Goal: Transaction & Acquisition: Purchase product/service

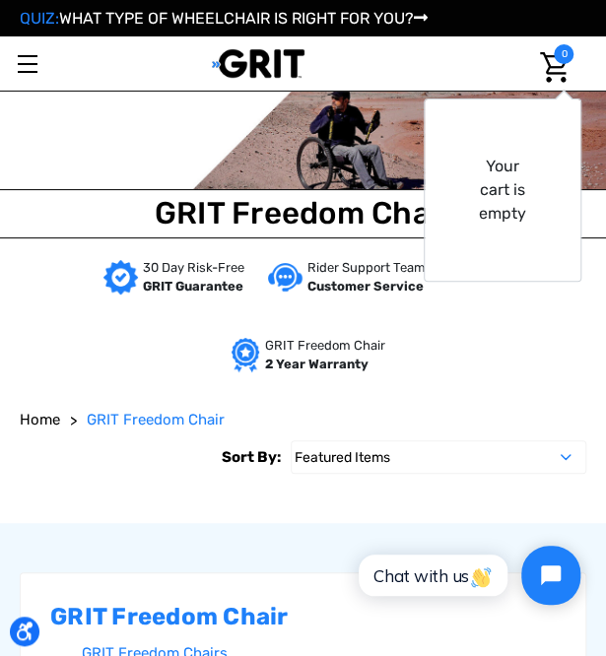
click at [22, 66] on link "Toggle menu" at bounding box center [27, 63] width 54 height 54
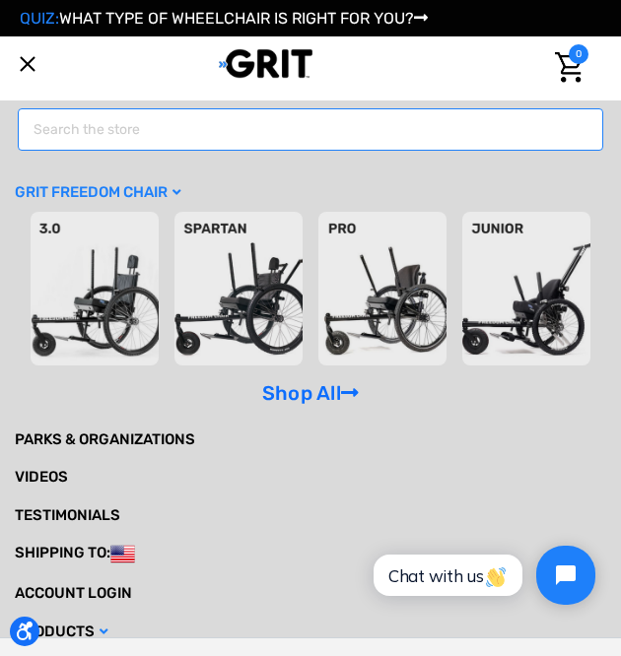
click at [77, 138] on input "Search" at bounding box center [310, 129] width 585 height 42
type input "antitip"
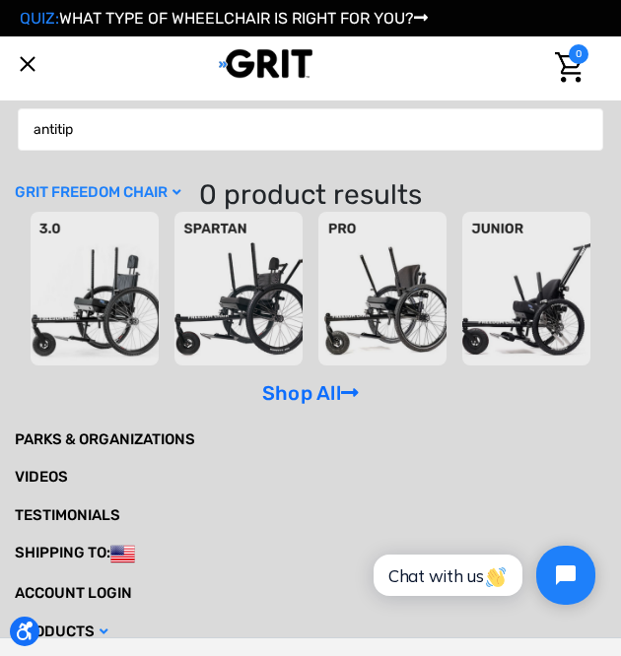
click at [215, 270] on img at bounding box center [238, 289] width 128 height 154
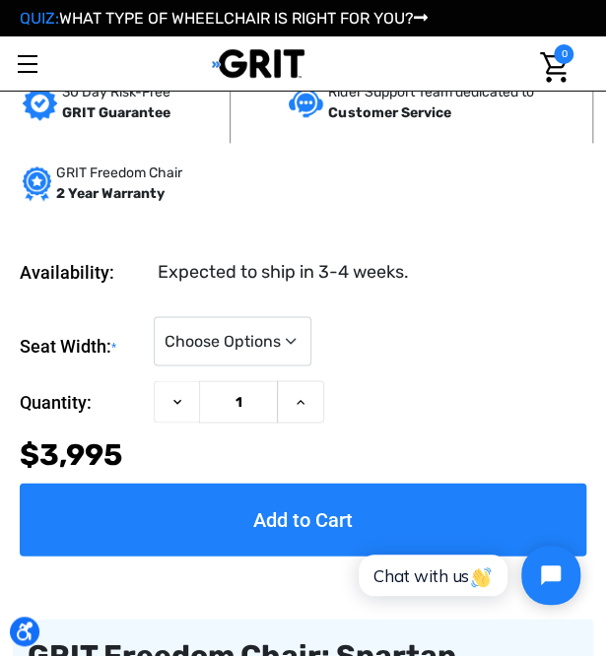
scroll to position [690, 0]
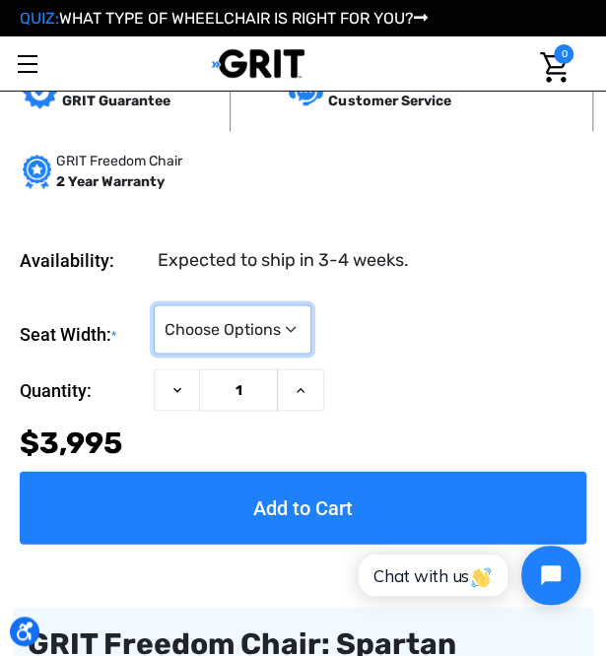
click at [276, 340] on select "Choose Options 16" 18" 20"" at bounding box center [233, 328] width 158 height 49
select select "325"
click at [154, 304] on select "Choose Options 16" 18" 20"" at bounding box center [233, 328] width 158 height 49
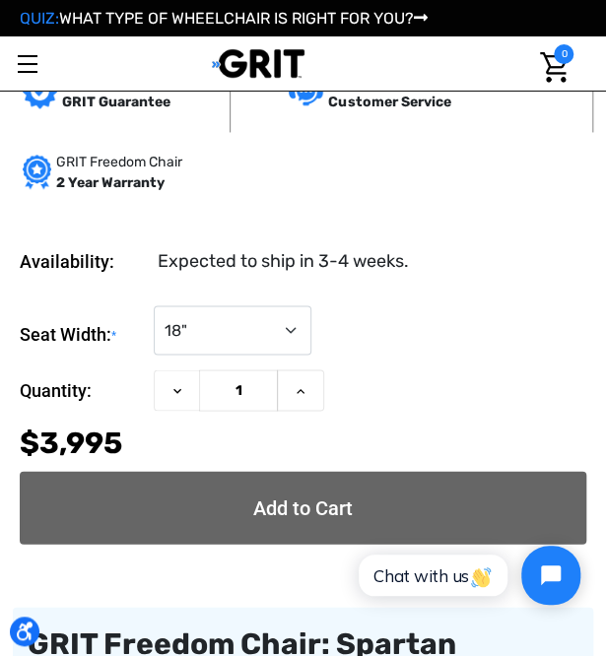
click at [323, 502] on input "Add to Cart" at bounding box center [303, 507] width 567 height 73
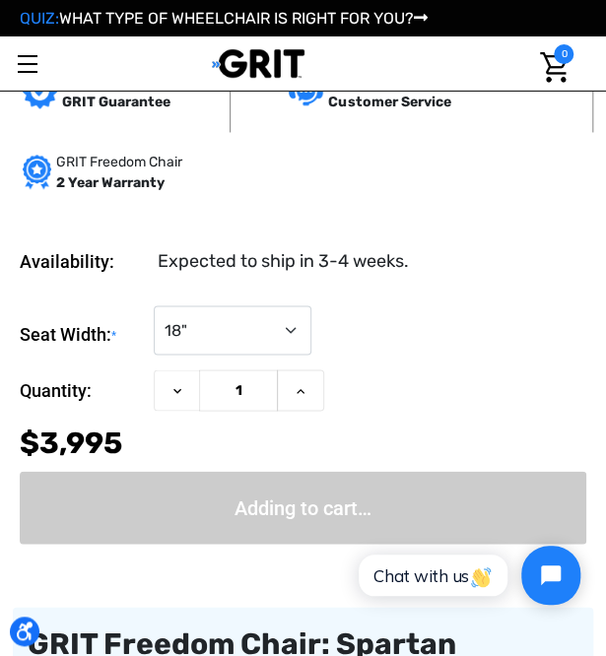
type input "Add to Cart"
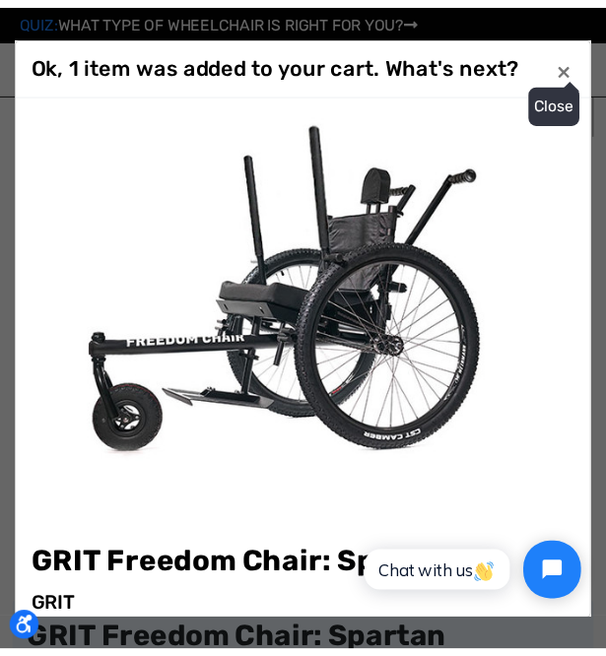
scroll to position [752, 0]
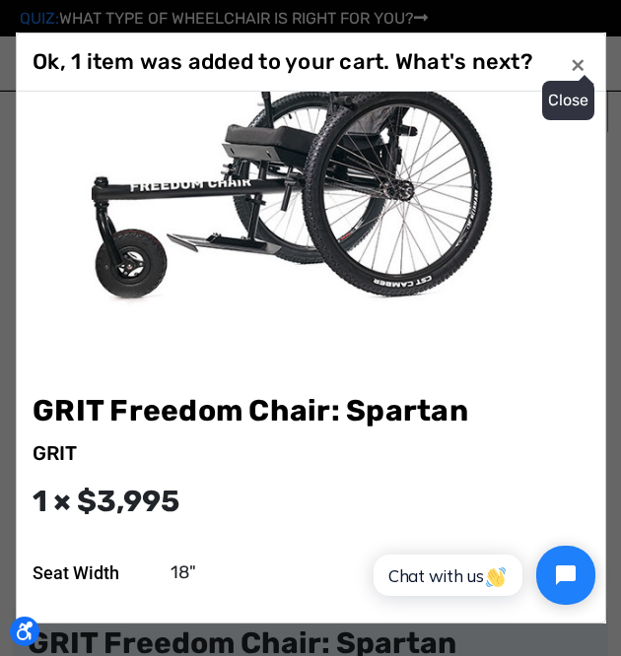
click at [578, 64] on span "×" at bounding box center [578, 64] width 15 height 31
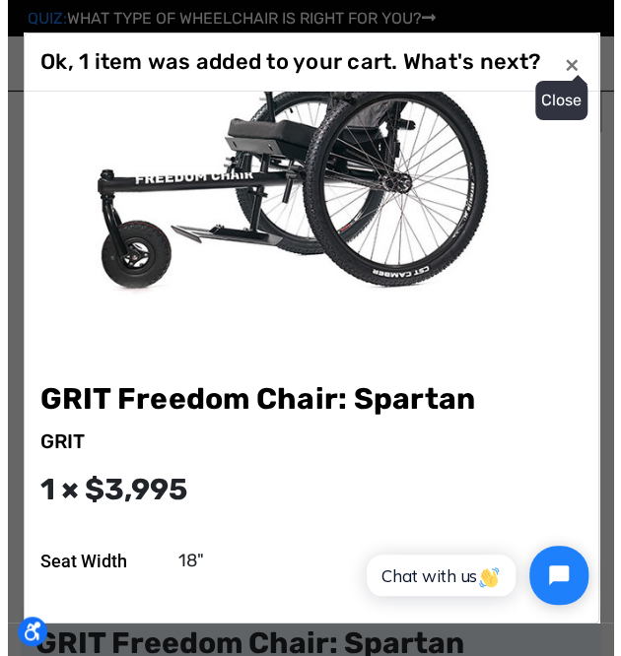
scroll to position [739, 0]
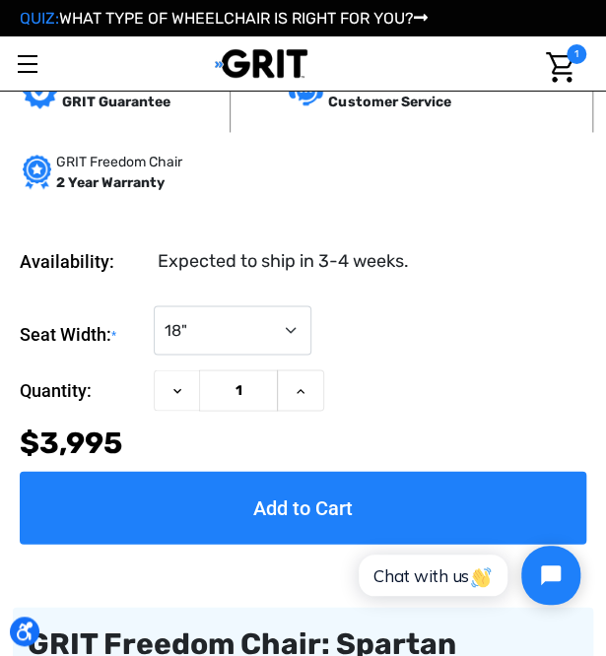
click at [30, 66] on link "Toggle menu" at bounding box center [27, 63] width 54 height 54
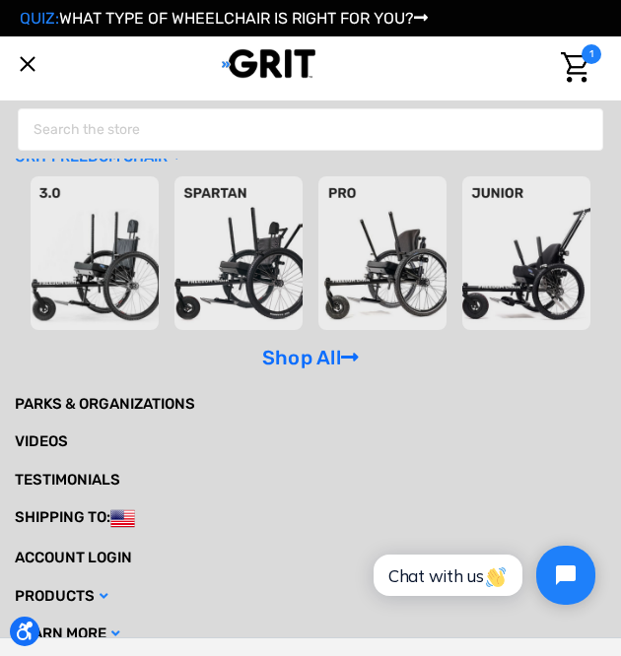
scroll to position [45, 0]
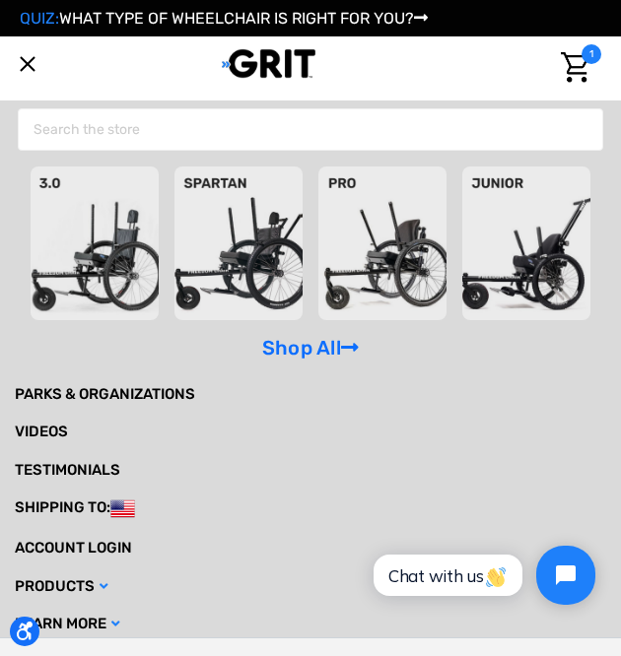
click at [111, 578] on link "Products" at bounding box center [310, 587] width 591 height 38
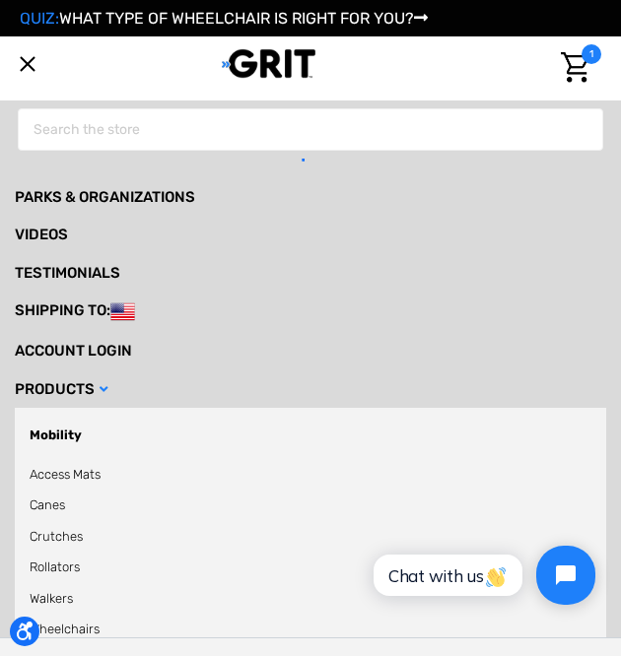
scroll to position [538, 0]
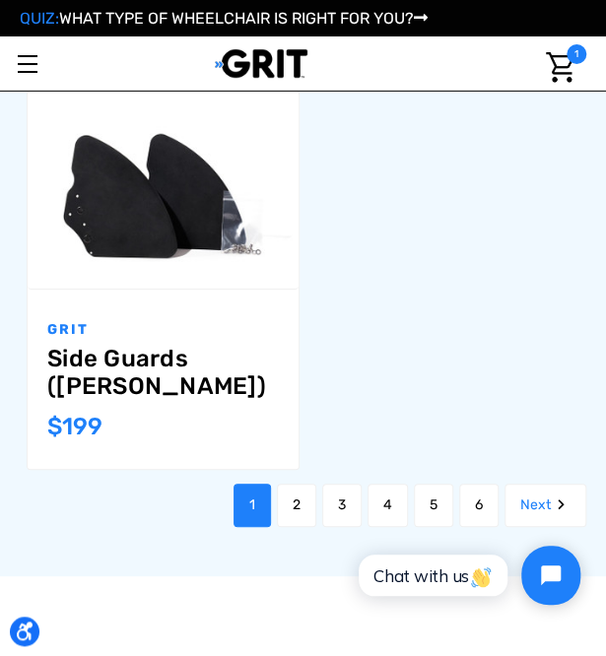
scroll to position [3449, 0]
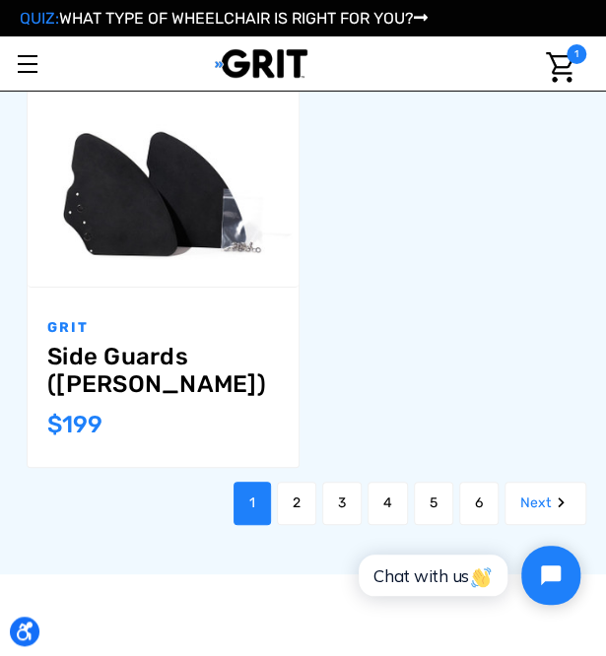
click at [285, 482] on link "2" at bounding box center [296, 503] width 39 height 43
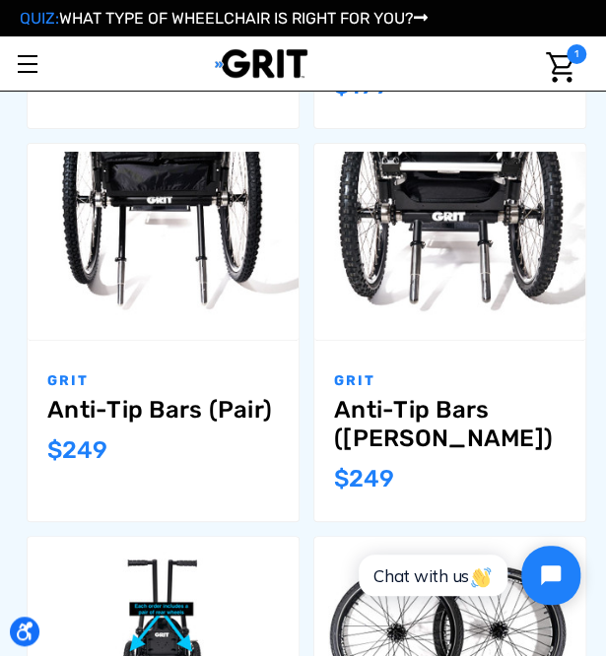
scroll to position [1872, 0]
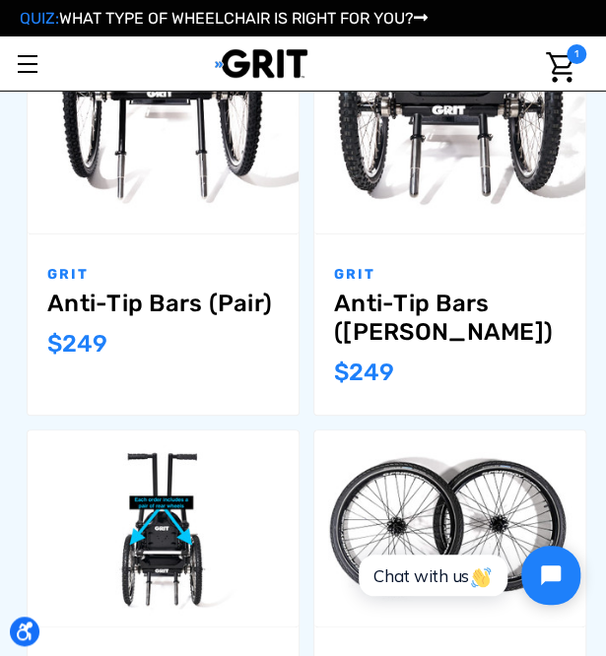
click at [150, 304] on link "Anti-Tip Bars (Pair)" at bounding box center [163, 304] width 232 height 29
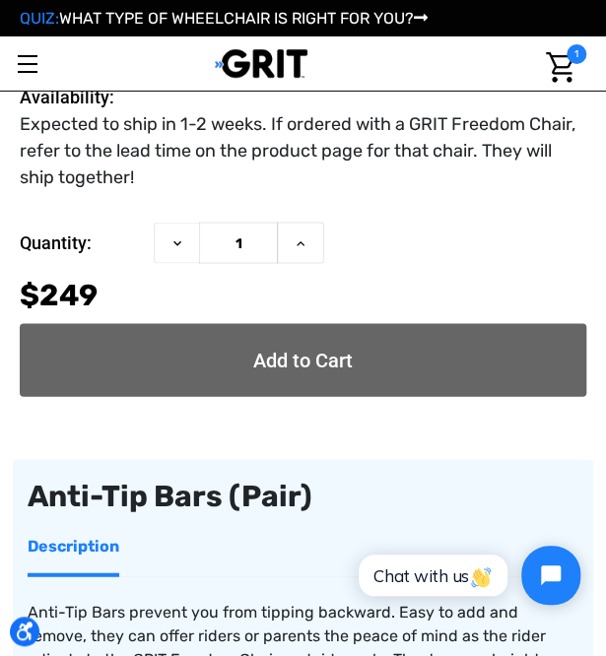
click at [326, 362] on input "Add to Cart" at bounding box center [303, 359] width 567 height 73
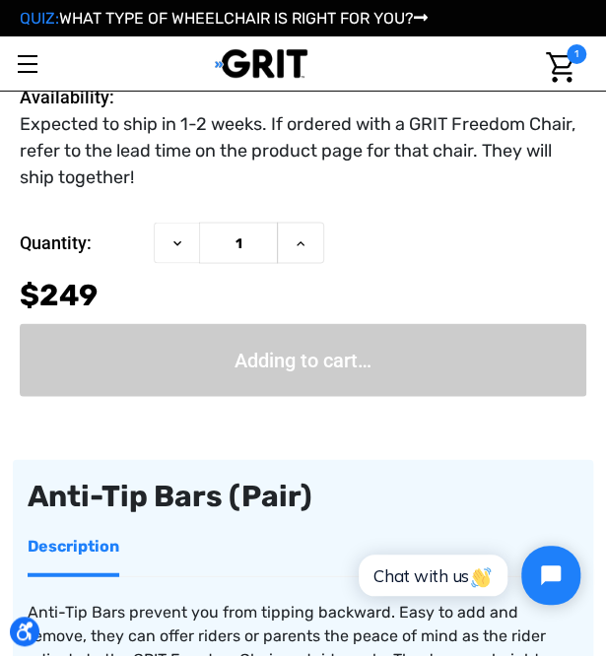
type input "Add to Cart"
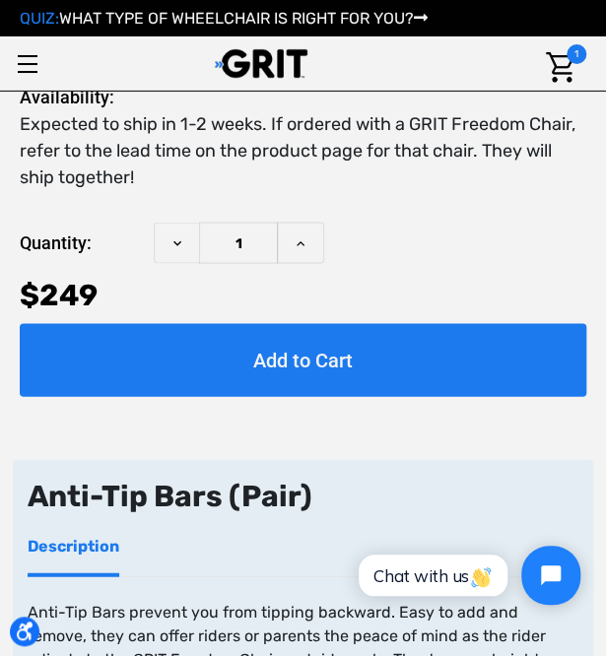
scroll to position [794, 0]
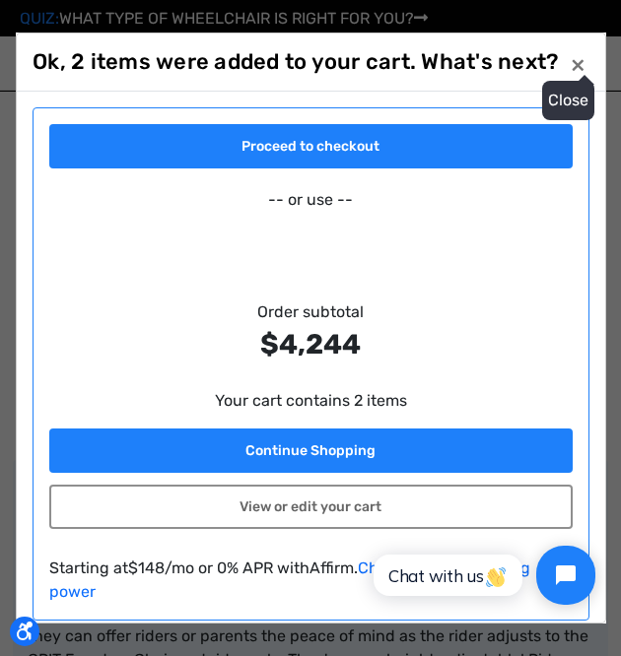
click at [571, 68] on span "×" at bounding box center [578, 64] width 15 height 31
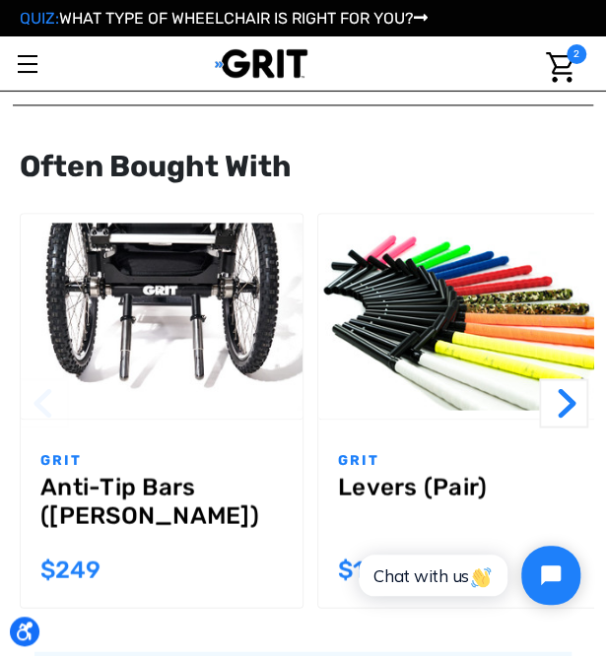
scroll to position [2568, 0]
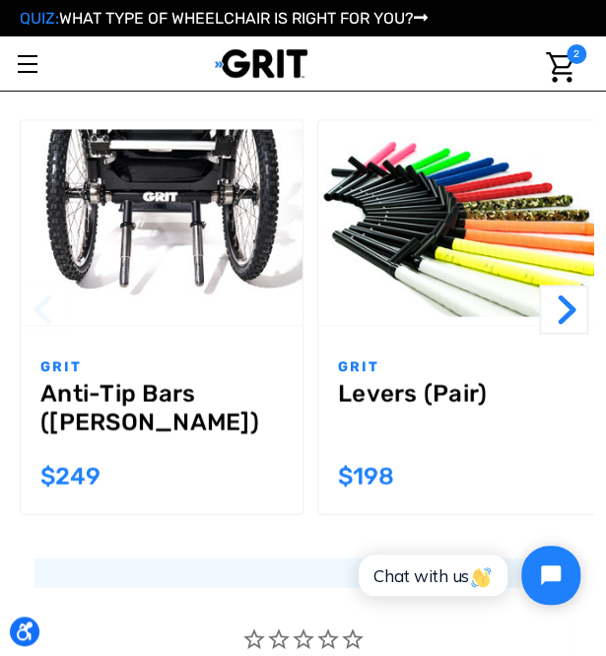
click at [475, 249] on img "Levers (Pair),$198.00\a" at bounding box center [459, 222] width 282 height 187
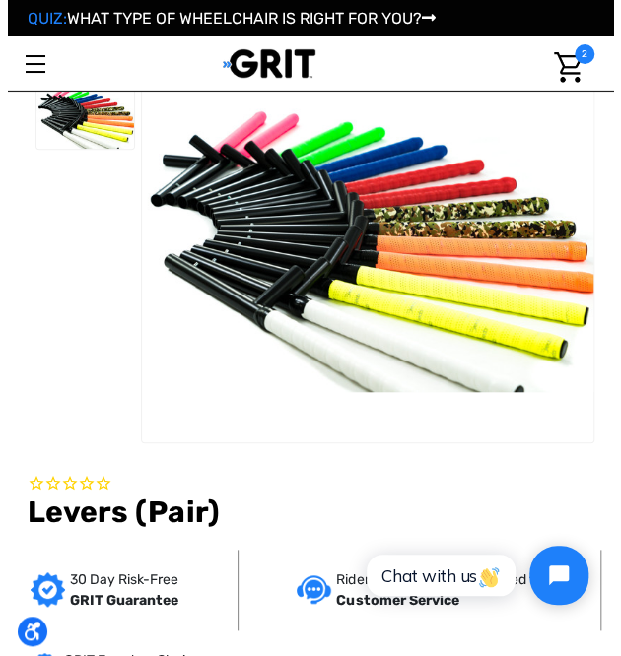
scroll to position [99, 0]
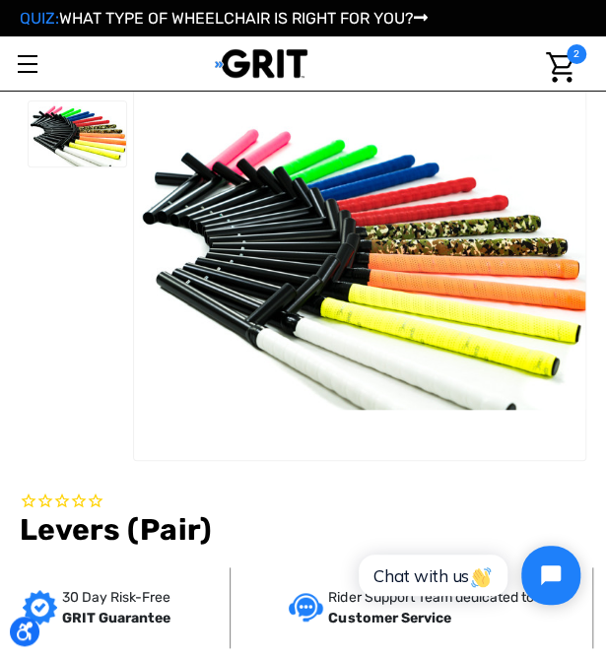
click at [32, 59] on link "Toggle menu" at bounding box center [27, 63] width 54 height 54
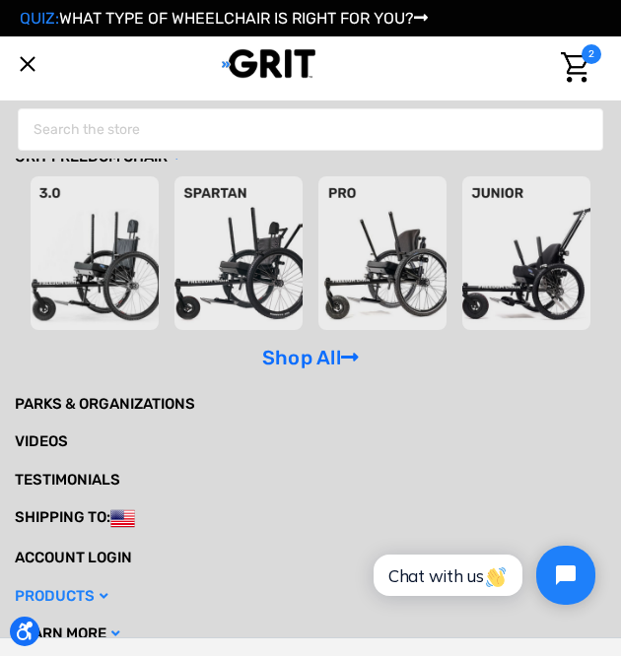
scroll to position [45, 0]
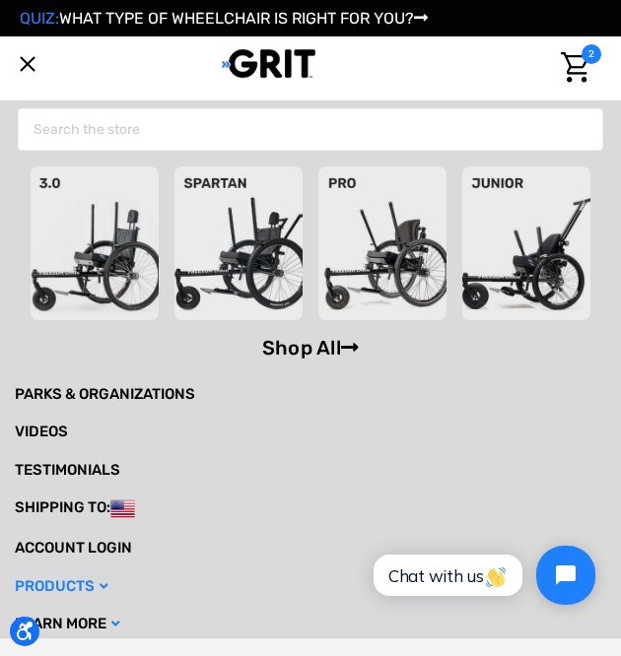
click at [326, 336] on link "Shop All" at bounding box center [310, 348] width 97 height 24
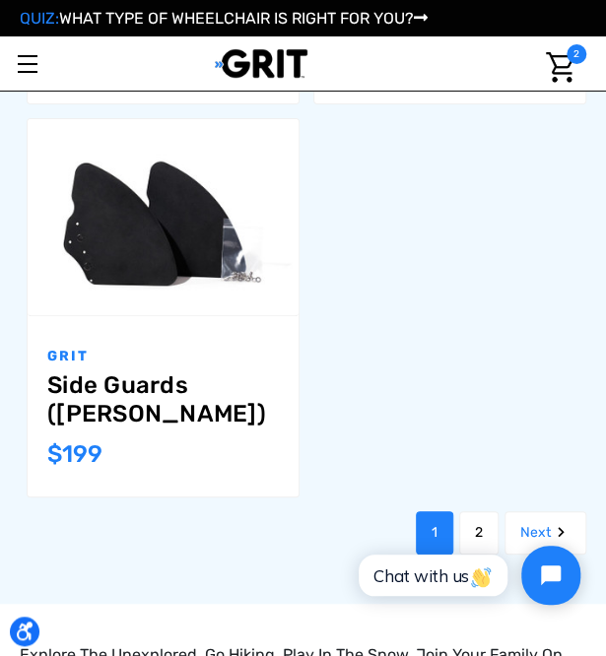
scroll to position [3745, 0]
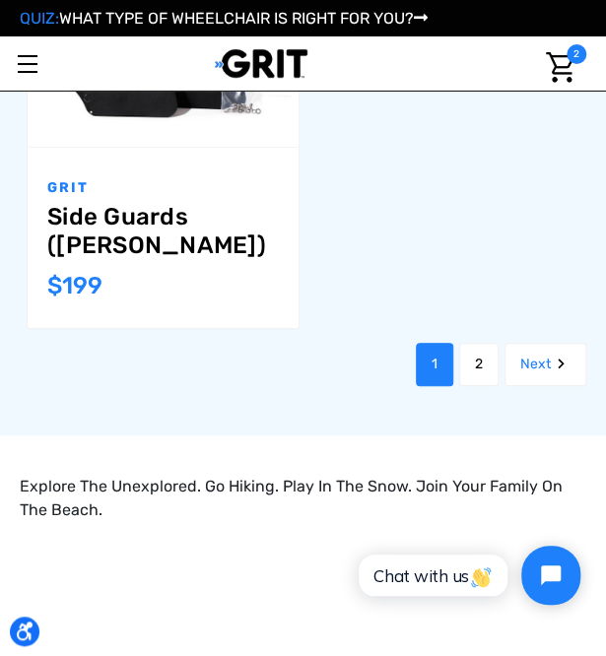
click at [489, 343] on link "2" at bounding box center [478, 364] width 39 height 43
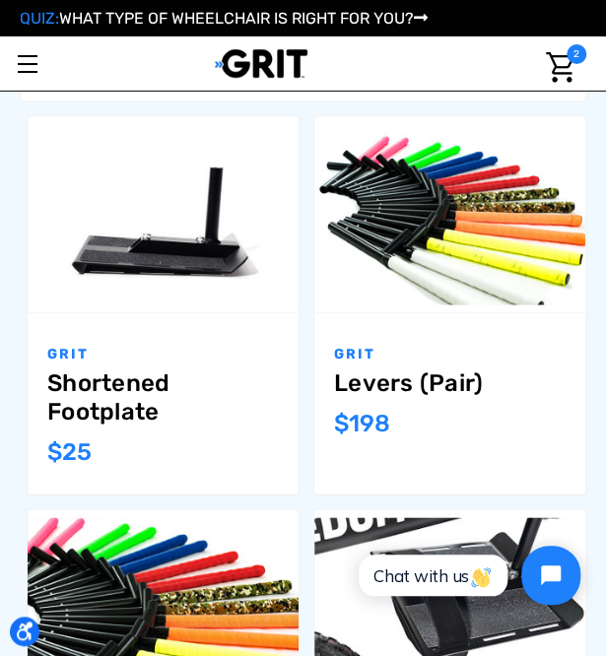
scroll to position [1084, 0]
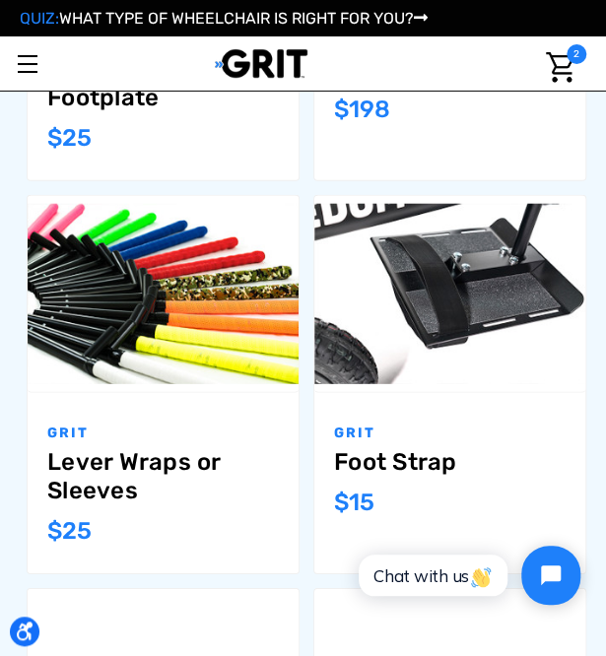
click at [149, 362] on img "Lever Wraps or Sleeves,$25.00\a" at bounding box center [163, 294] width 271 height 180
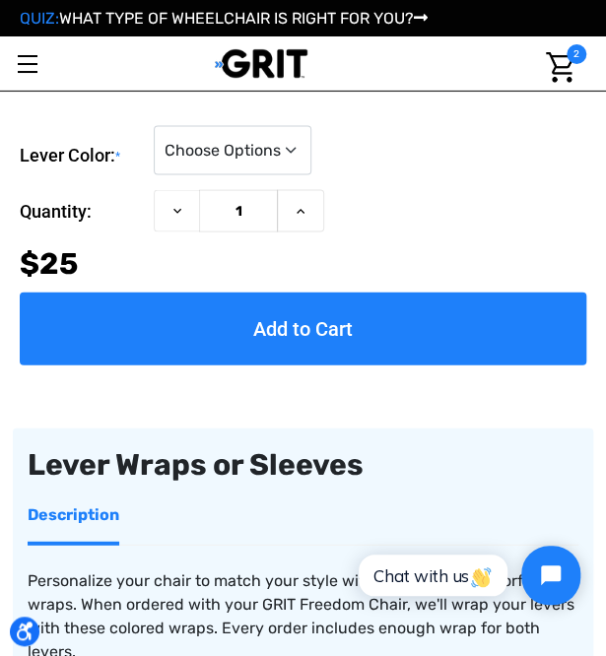
scroll to position [887, 0]
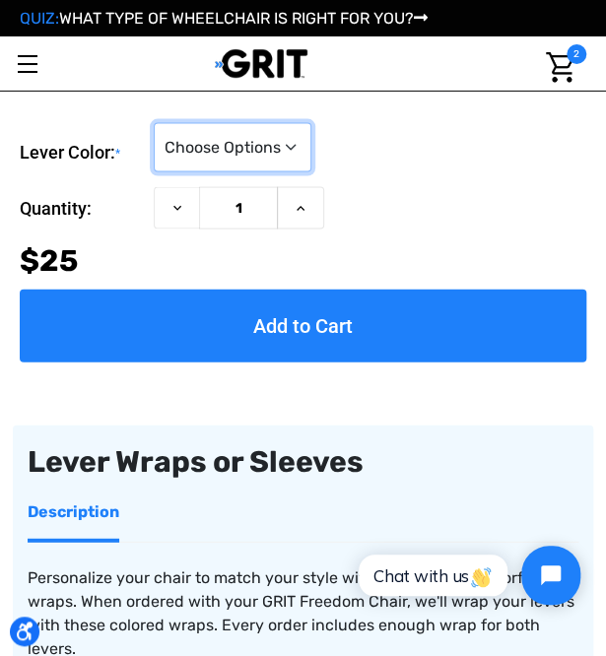
click at [284, 161] on select "Choose Options Black (Lever Sleeves) Blue Camo Green Orange Pink Purple Red Whi…" at bounding box center [233, 146] width 158 height 49
select select "1186"
click at [154, 122] on select "Choose Options Black (Lever Sleeves) Blue Camo Green Orange Pink Purple Red Whi…" at bounding box center [233, 146] width 158 height 49
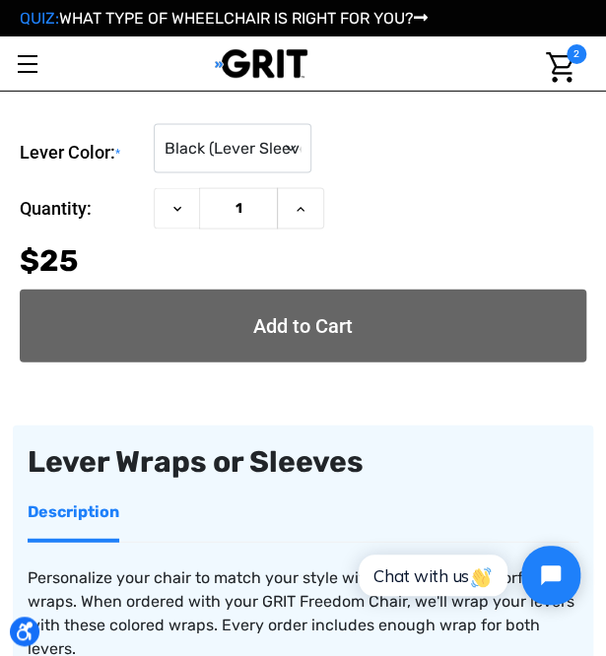
click at [364, 330] on input "Add to Cart" at bounding box center [303, 325] width 567 height 73
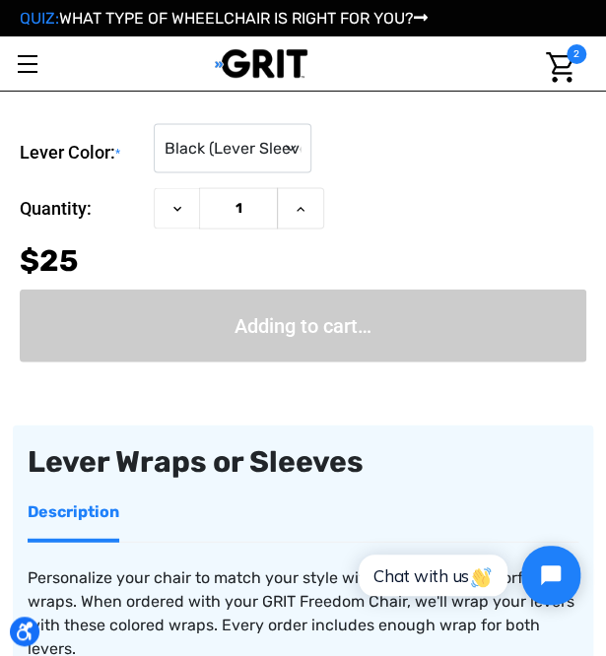
type input "Add to Cart"
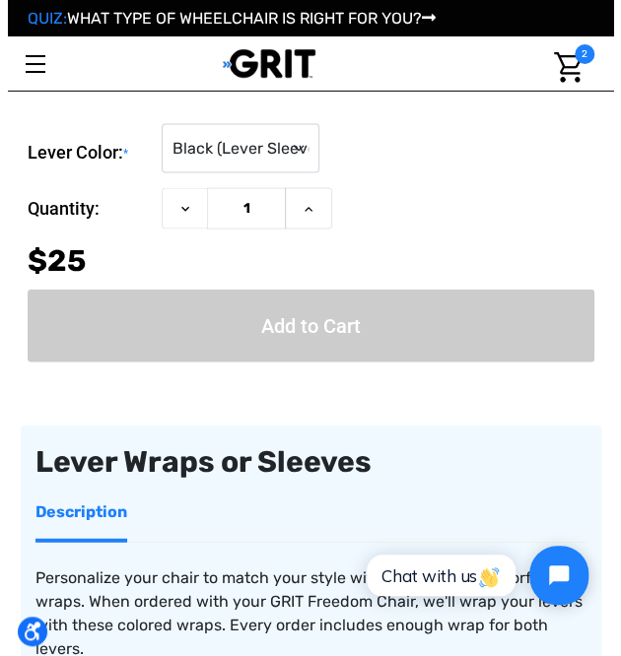
scroll to position [872, 0]
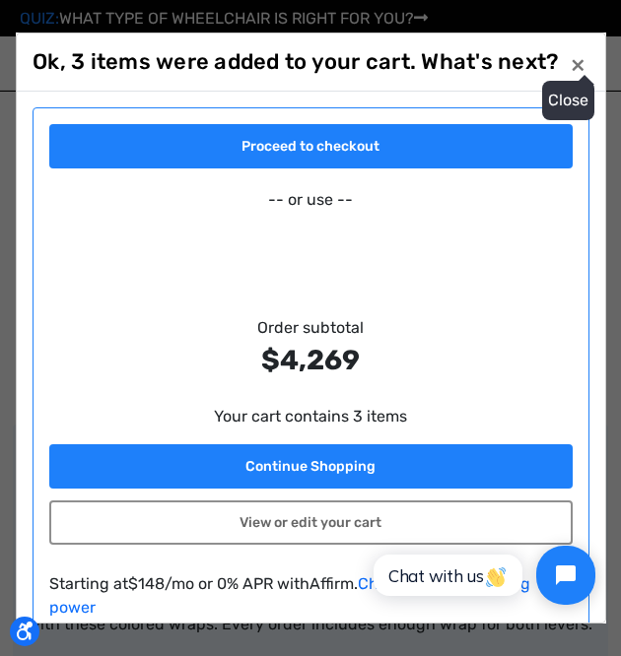
click at [576, 64] on button "Close ×" at bounding box center [578, 65] width 32 height 32
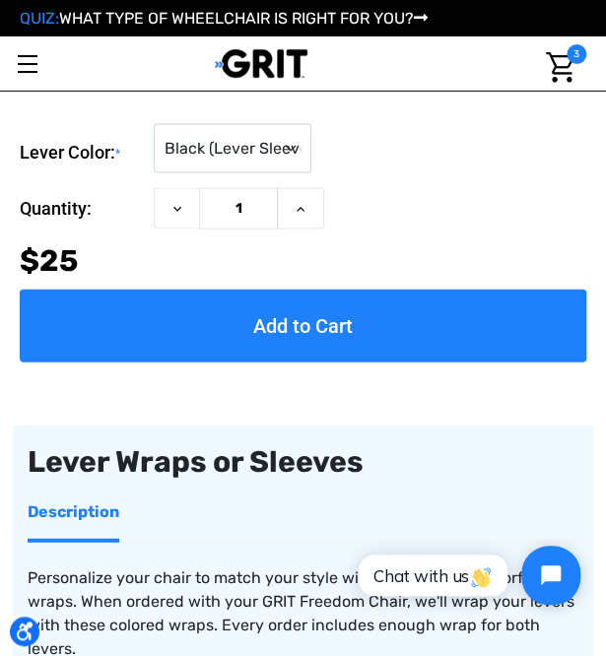
click at [33, 74] on link "Toggle menu" at bounding box center [27, 63] width 54 height 54
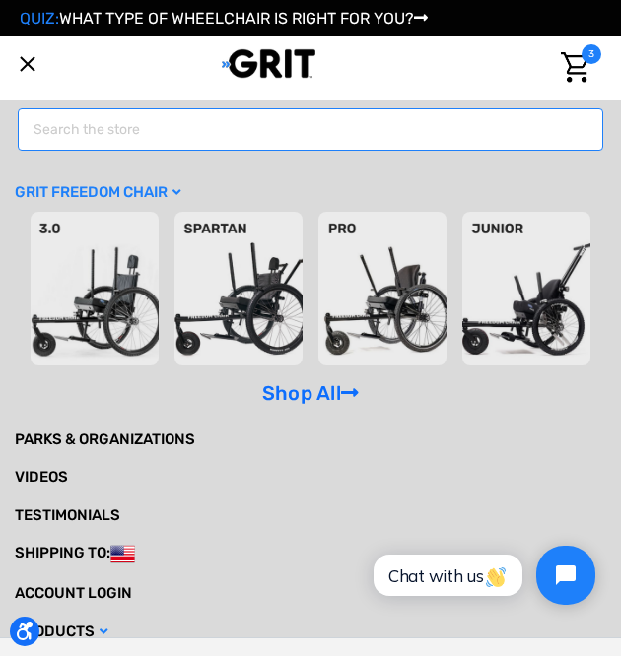
click at [51, 133] on input "Search" at bounding box center [310, 129] width 585 height 42
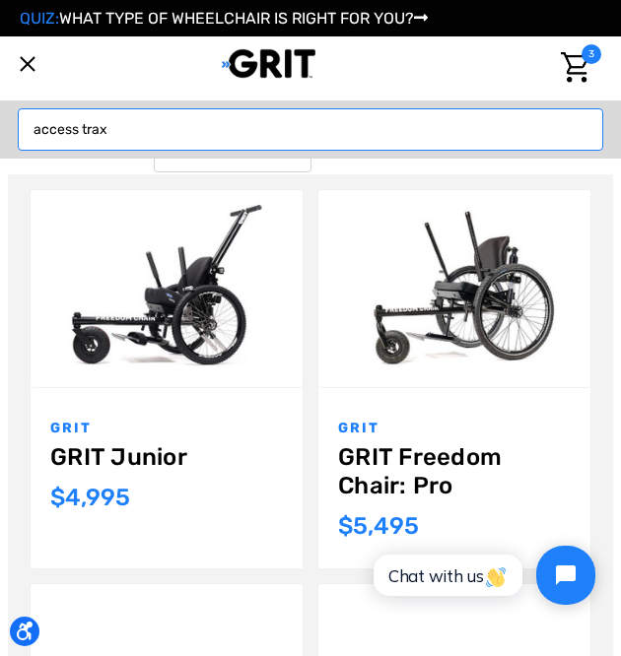
type input "access trax"
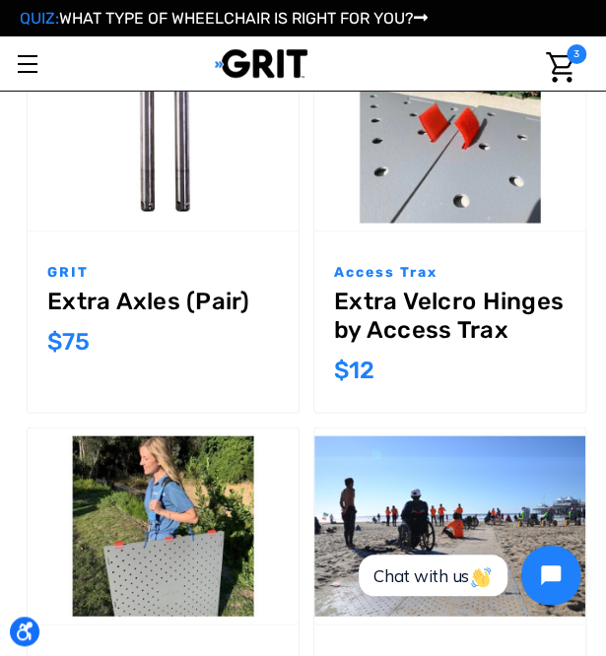
scroll to position [985, 0]
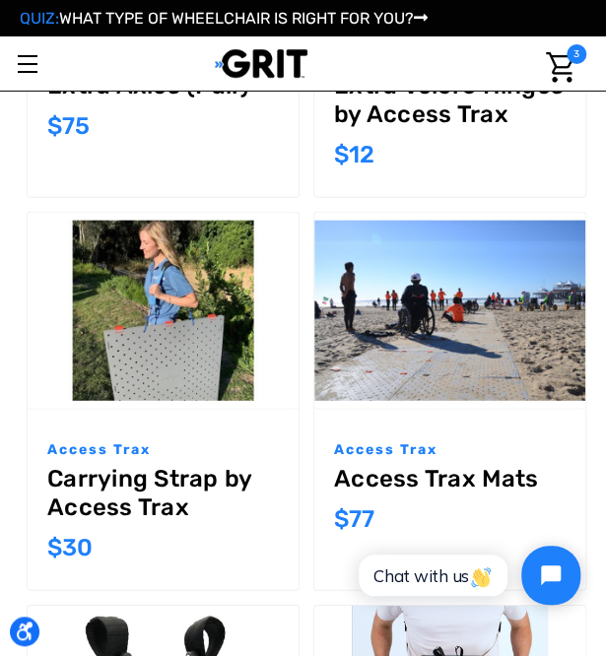
click at [465, 292] on img "Access Trax Mats,$77.00\a" at bounding box center [449, 311] width 271 height 180
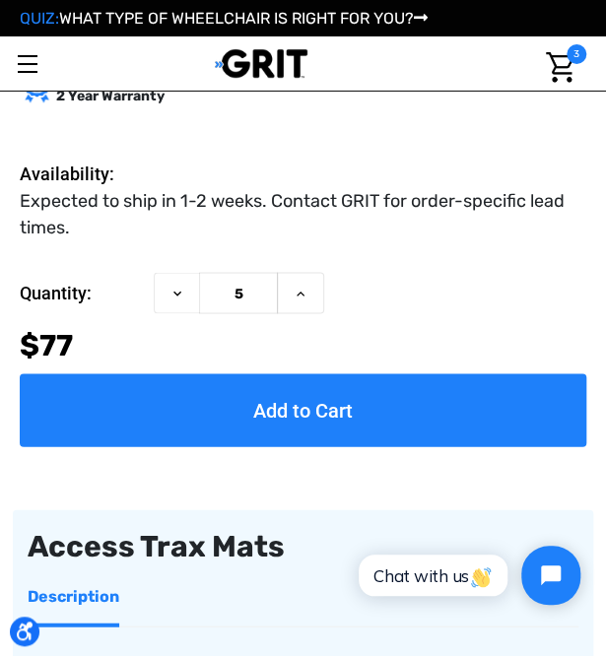
scroll to position [788, 0]
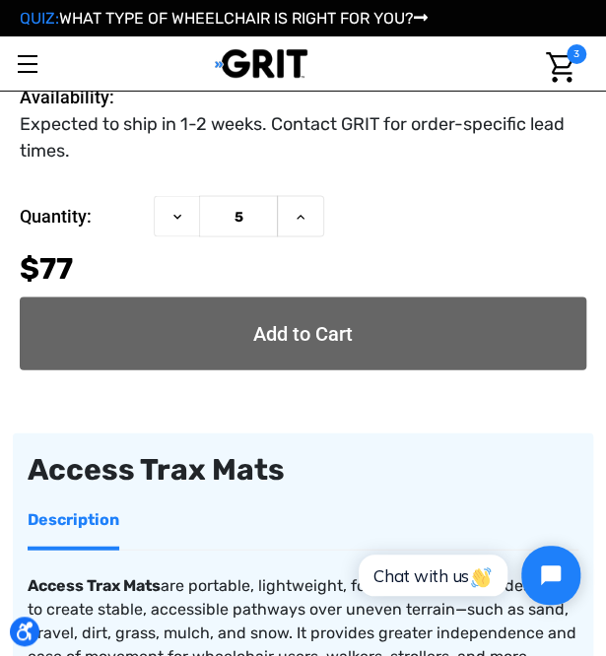
click at [342, 320] on input "Add to Cart" at bounding box center [303, 333] width 567 height 73
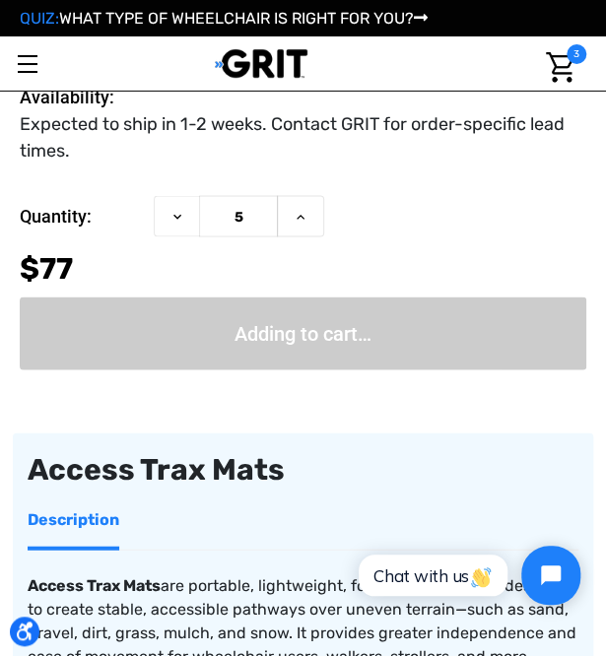
type input "Add to Cart"
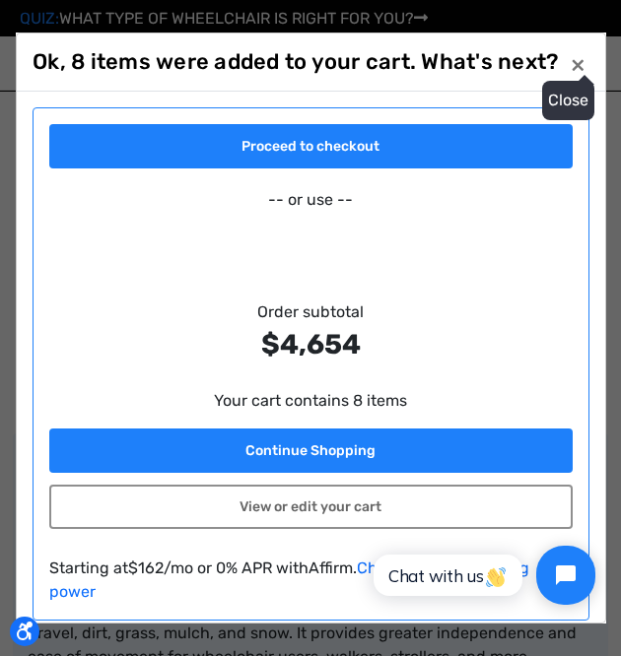
click at [580, 76] on button "Close ×" at bounding box center [578, 65] width 32 height 32
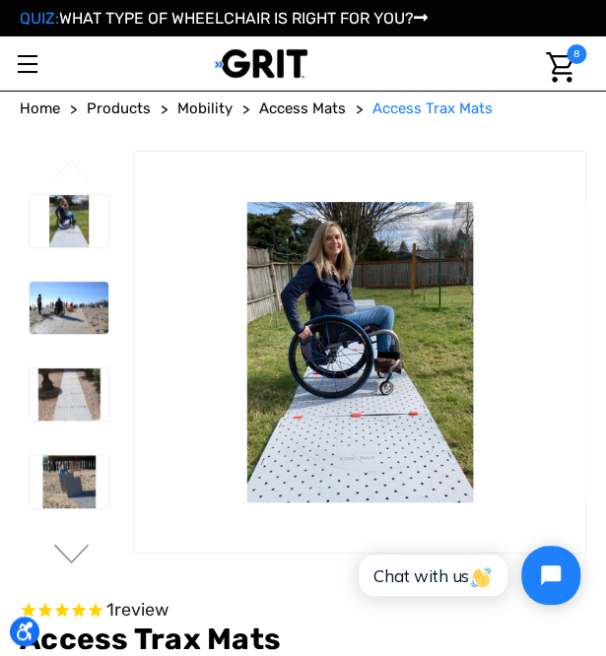
scroll to position [0, 0]
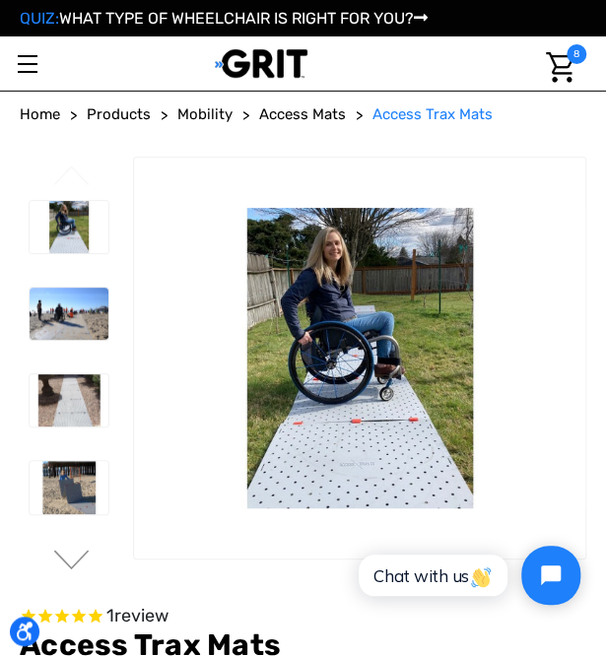
click at [322, 117] on span "Access Mats" at bounding box center [302, 114] width 87 height 18
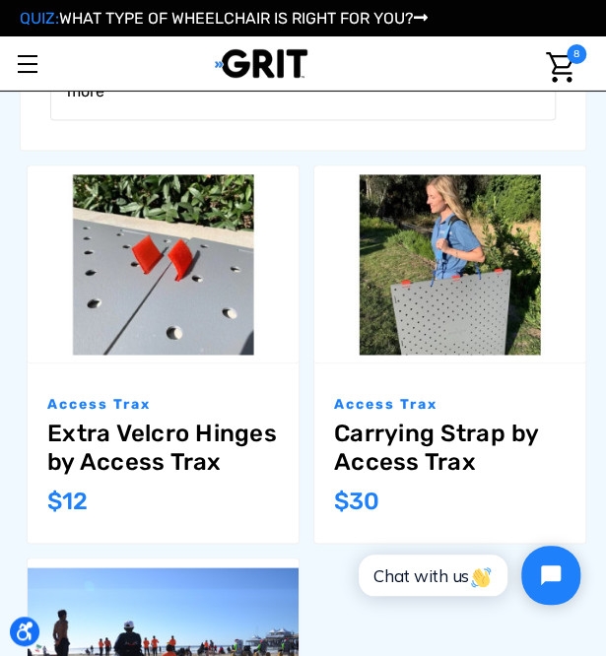
scroll to position [591, 0]
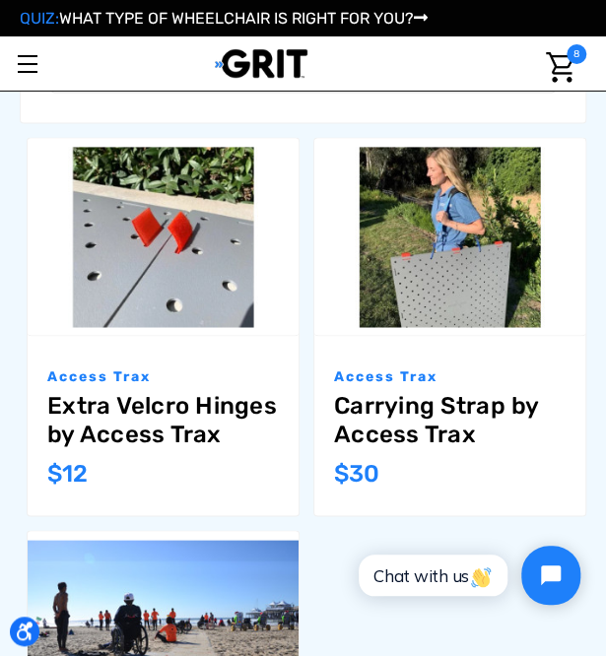
click at [558, 65] on img "Cart with 8 items" at bounding box center [560, 67] width 29 height 31
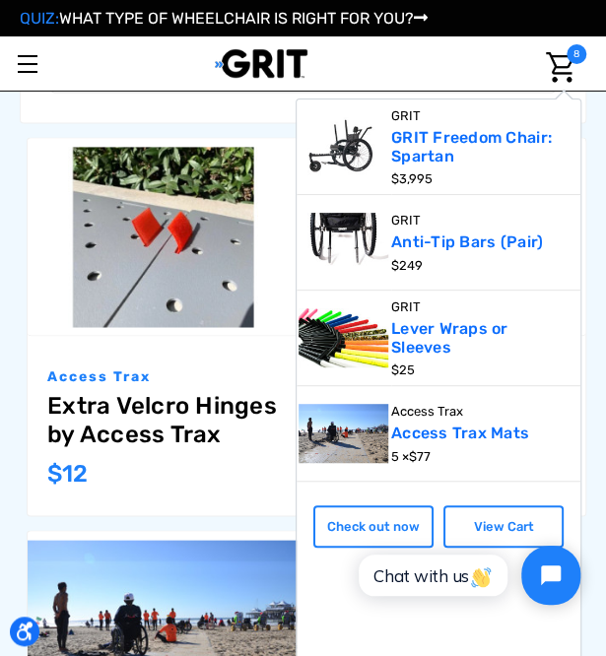
scroll to position [10, 0]
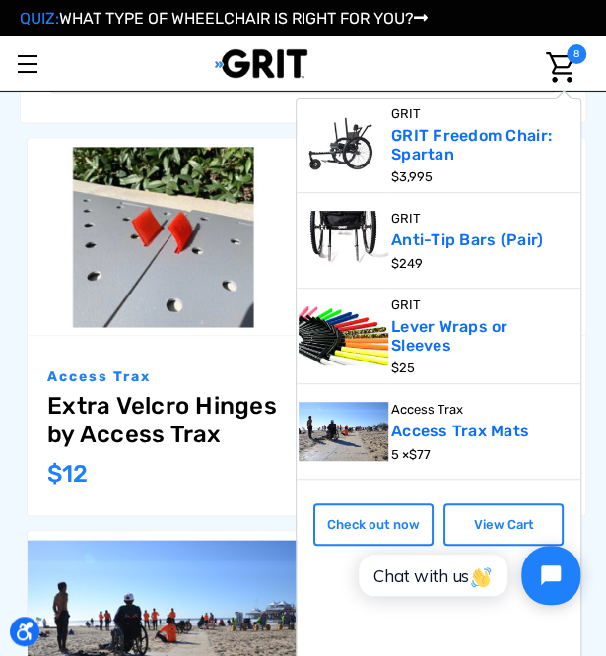
click at [348, 425] on img at bounding box center [344, 432] width 90 height 60
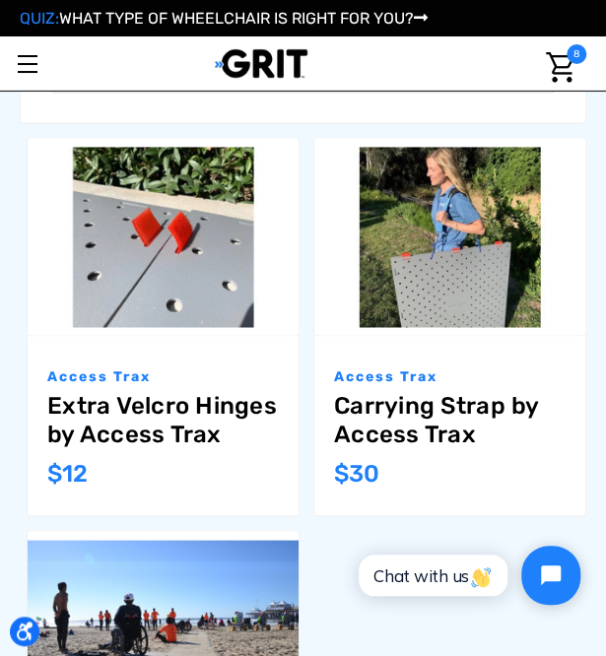
click at [468, 286] on img "Carrying Strap by Access Trax,$30.00\a" at bounding box center [449, 237] width 271 height 180
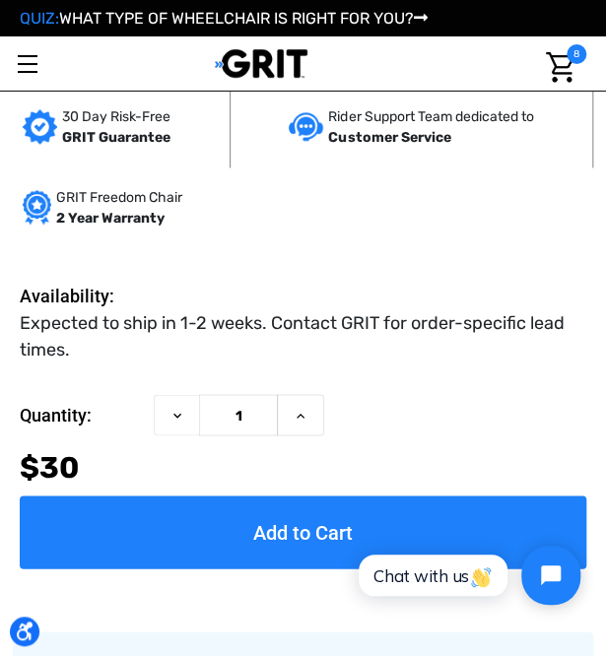
scroll to position [591, 0]
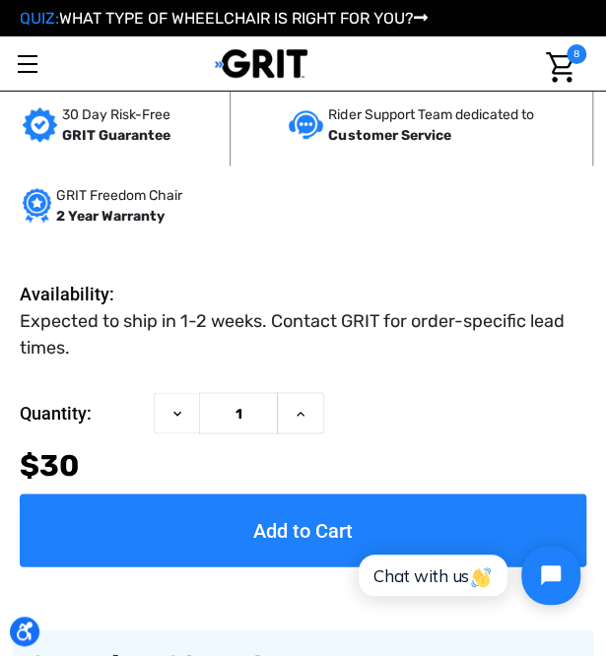
click at [314, 421] on button "Increase Quantity of Carrying Strap by Access Trax" at bounding box center [300, 413] width 47 height 42
type input "2"
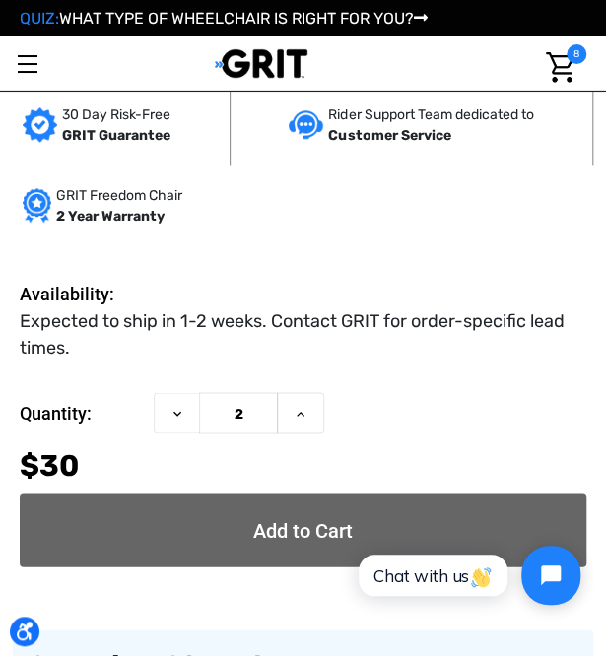
click at [347, 537] on input "Add to Cart" at bounding box center [303, 530] width 567 height 73
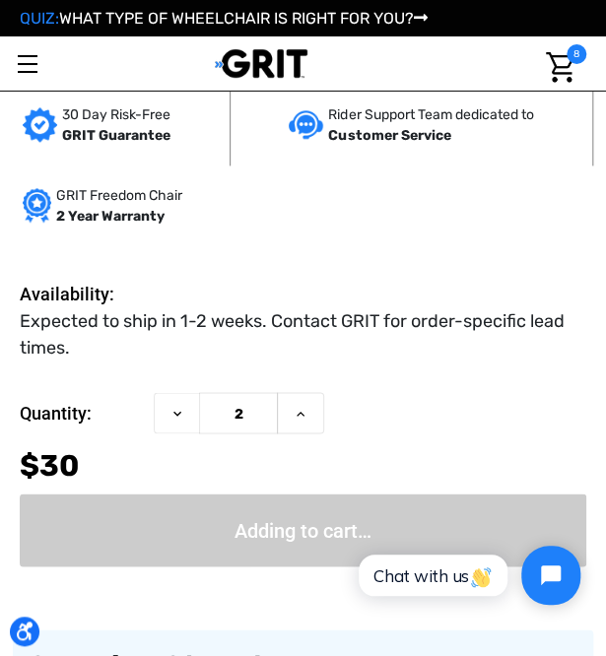
type input "Add to Cart"
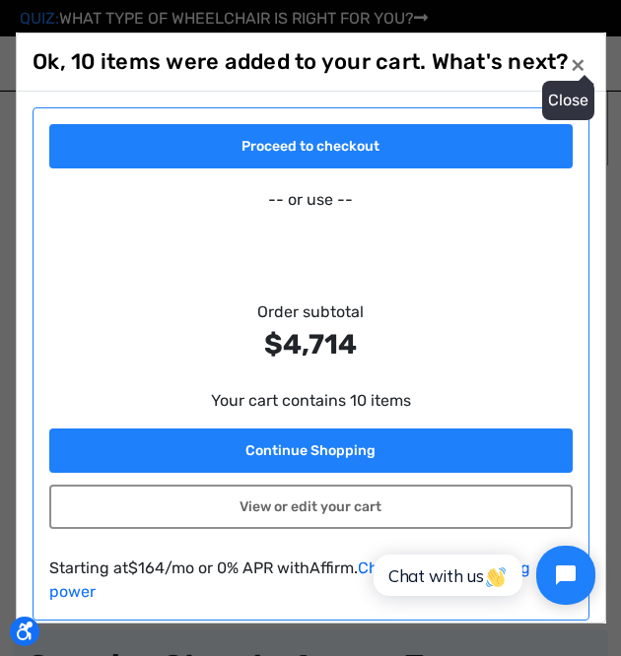
click at [580, 70] on button "Close ×" at bounding box center [578, 65] width 32 height 32
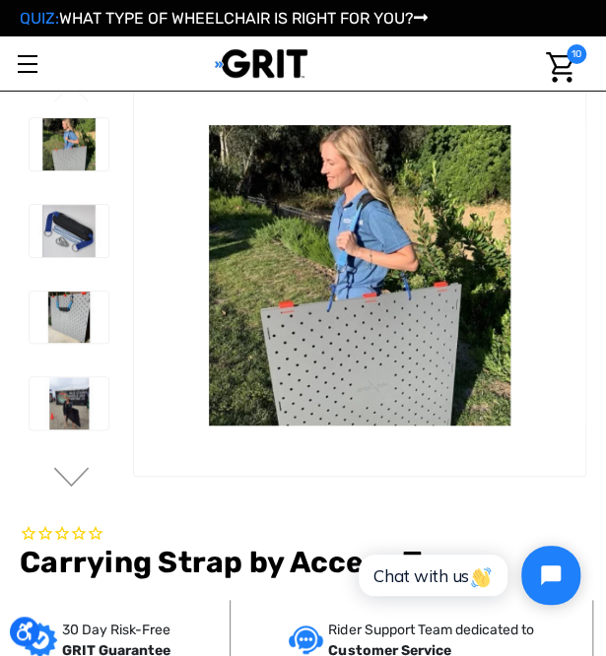
scroll to position [0, 0]
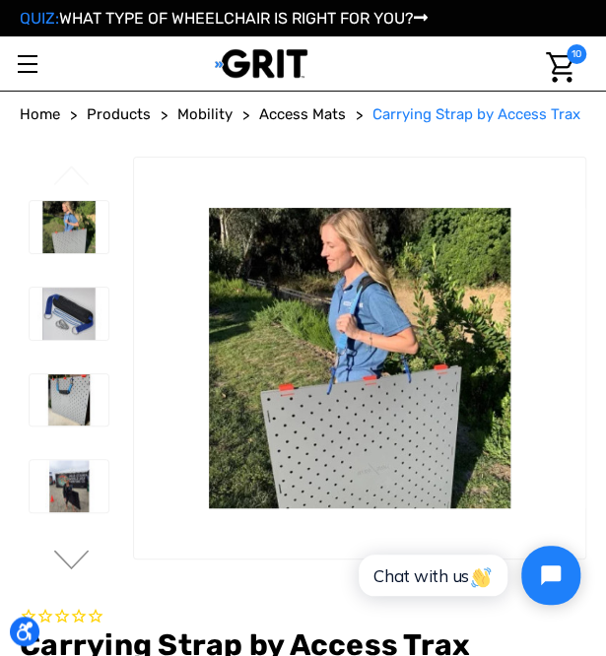
click at [283, 115] on span "Access Mats" at bounding box center [302, 114] width 87 height 18
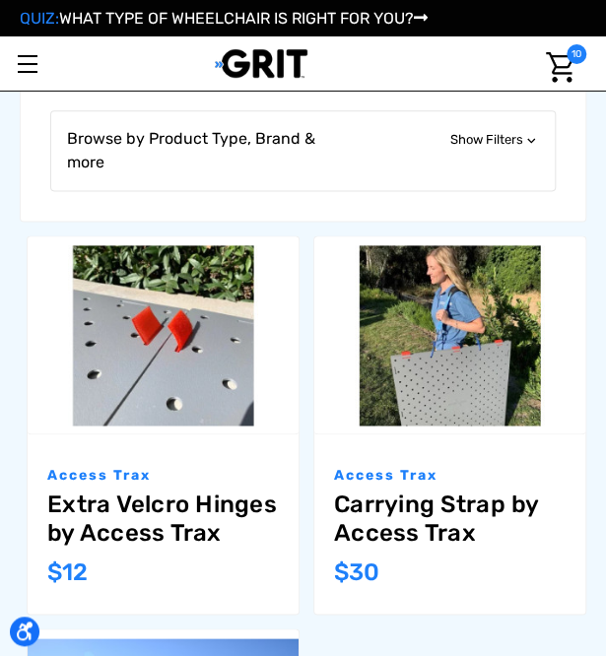
click at [197, 334] on img "Extra Velcro Hinges by Access Trax,$12.00\a" at bounding box center [163, 335] width 271 height 180
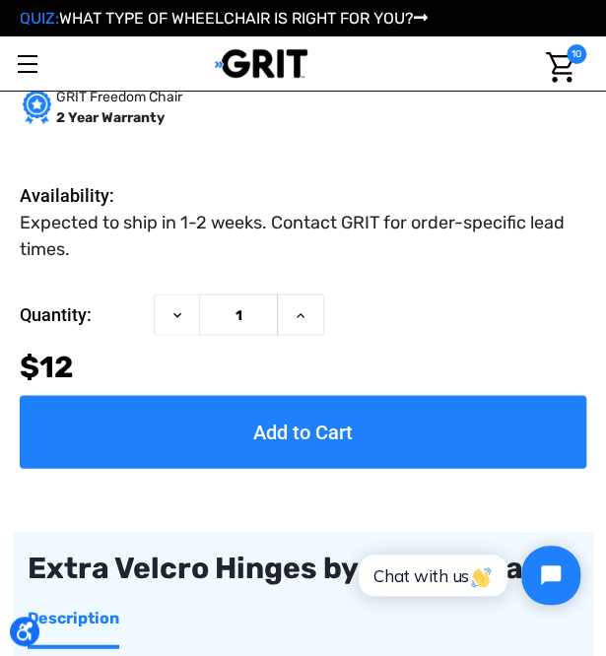
scroll to position [711, 0]
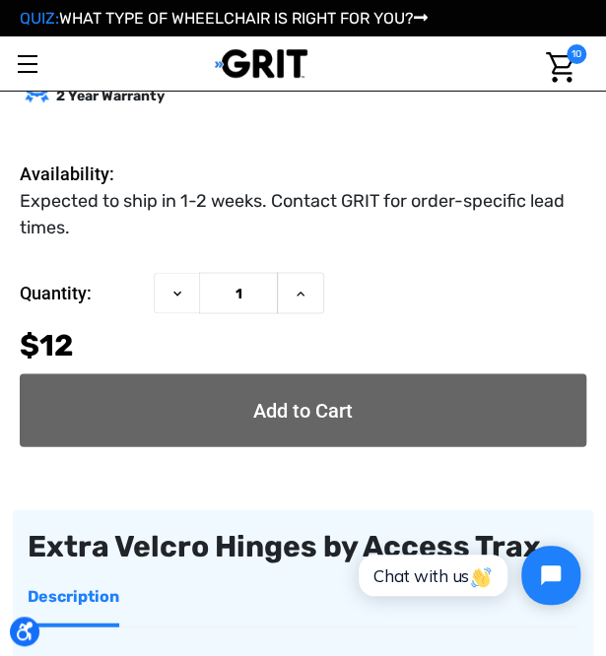
click at [336, 426] on input "Add to Cart" at bounding box center [303, 409] width 567 height 73
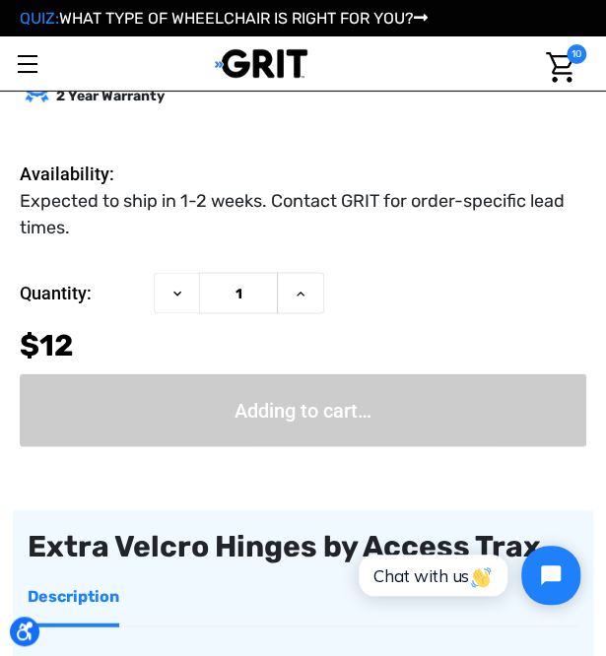
type input "Add to Cart"
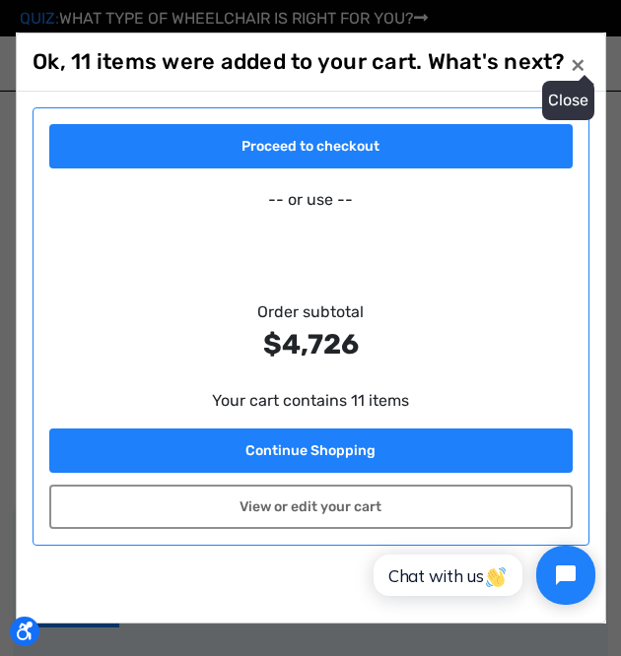
click at [581, 69] on button "Close ×" at bounding box center [578, 65] width 32 height 32
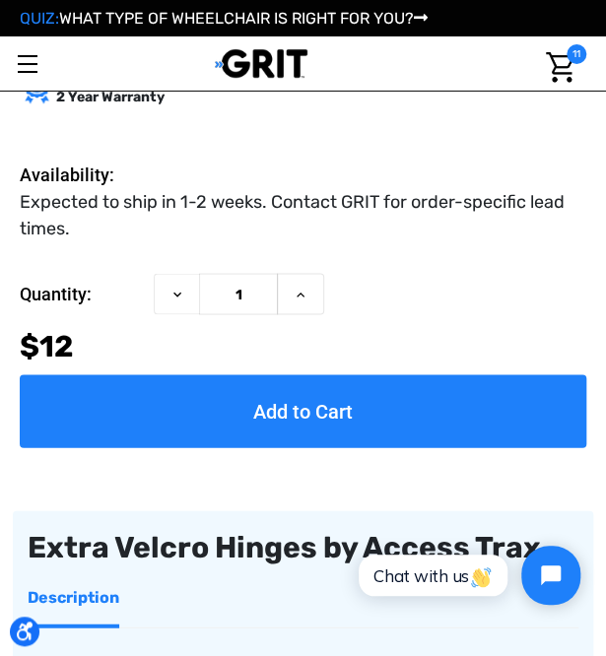
click at [298, 60] on img at bounding box center [262, 63] width 94 height 31
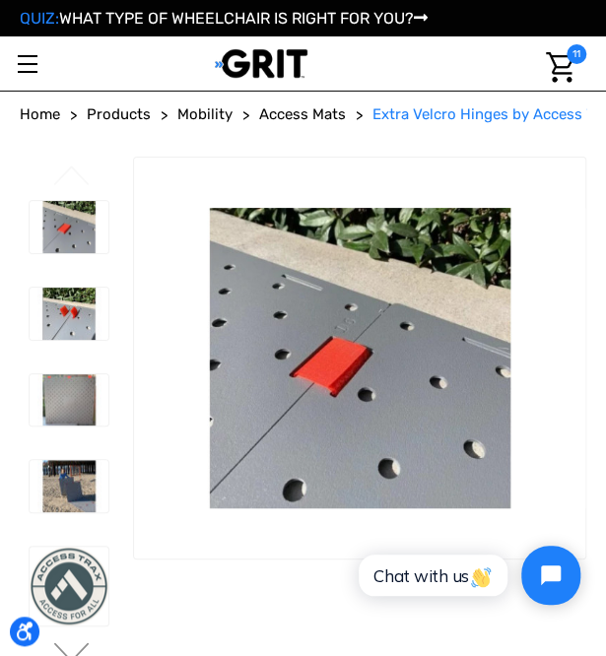
click at [294, 110] on span "Access Mats" at bounding box center [302, 114] width 87 height 18
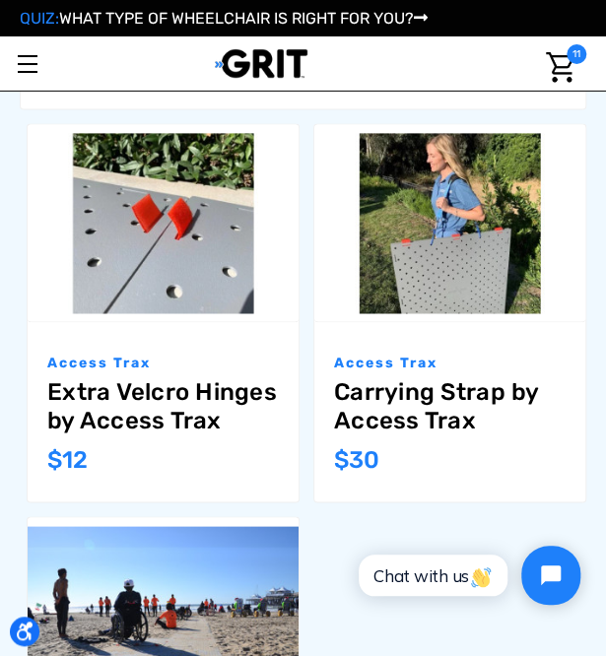
scroll to position [887, 0]
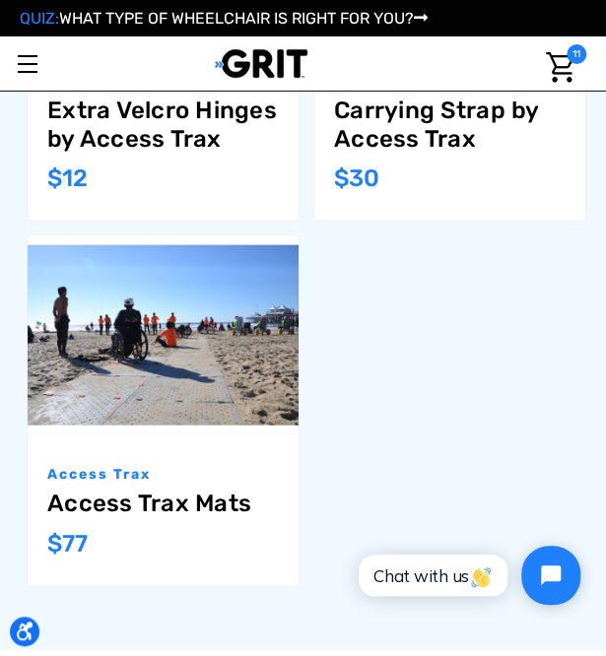
click at [556, 55] on img "Cart with 11 items" at bounding box center [560, 67] width 29 height 31
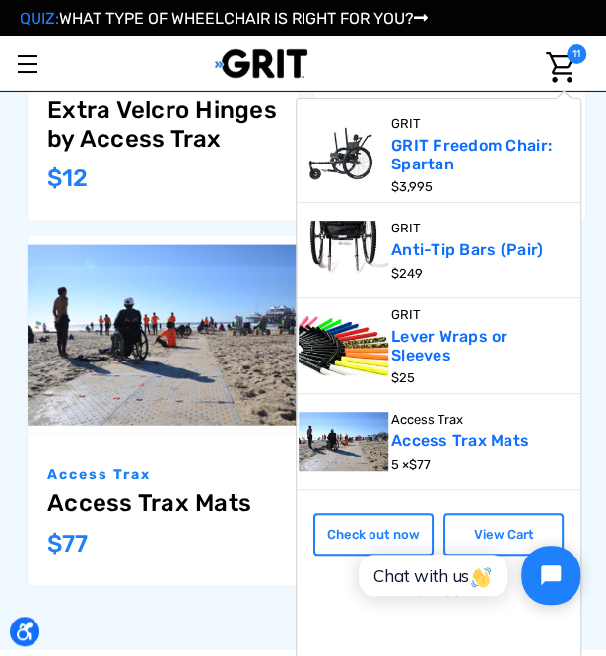
click at [503, 516] on link "View Cart" at bounding box center [503, 534] width 120 height 43
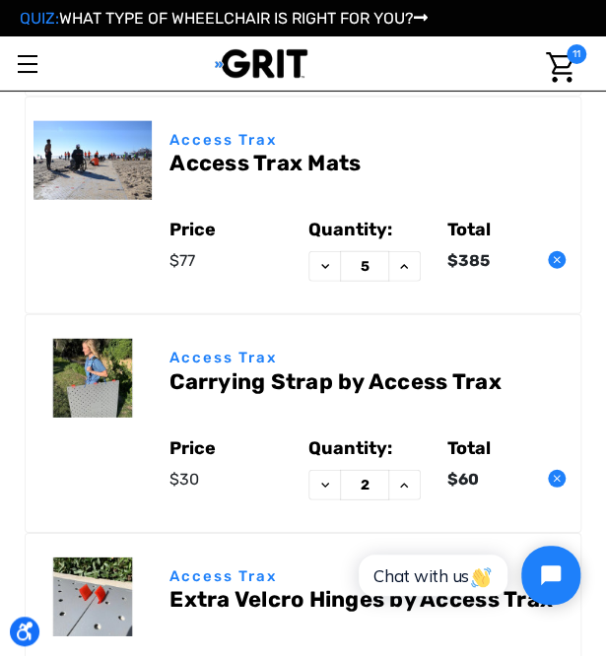
scroll to position [1084, 0]
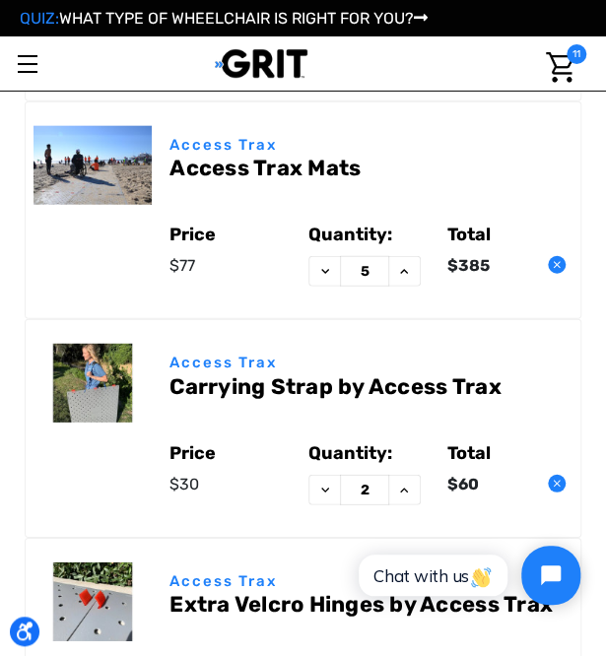
click at [396, 273] on icon at bounding box center [404, 272] width 16 height 16
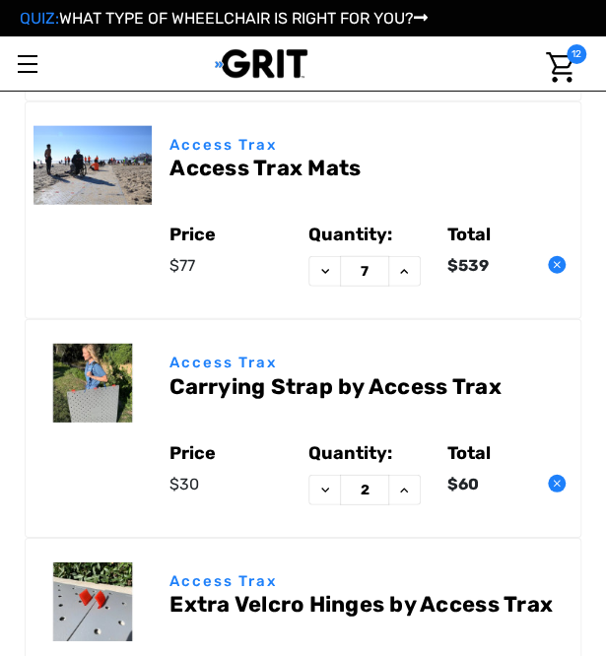
click at [403, 278] on button "Increase Quantity of Access Trax Mats" at bounding box center [404, 271] width 33 height 31
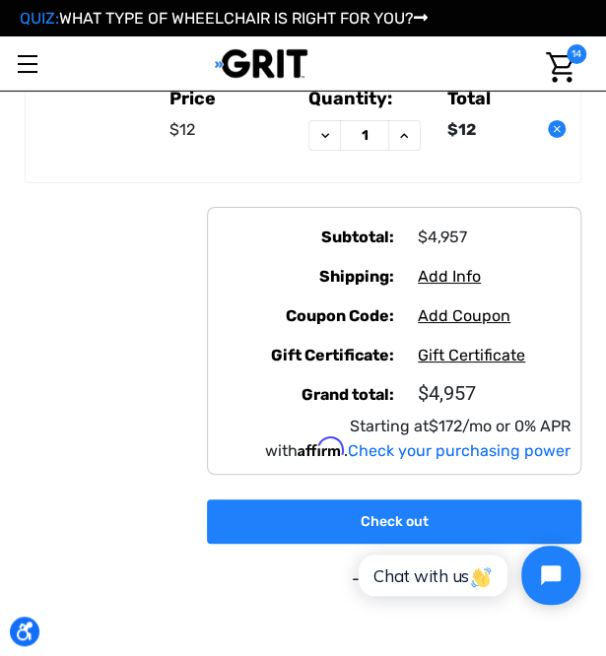
scroll to position [1675, 0]
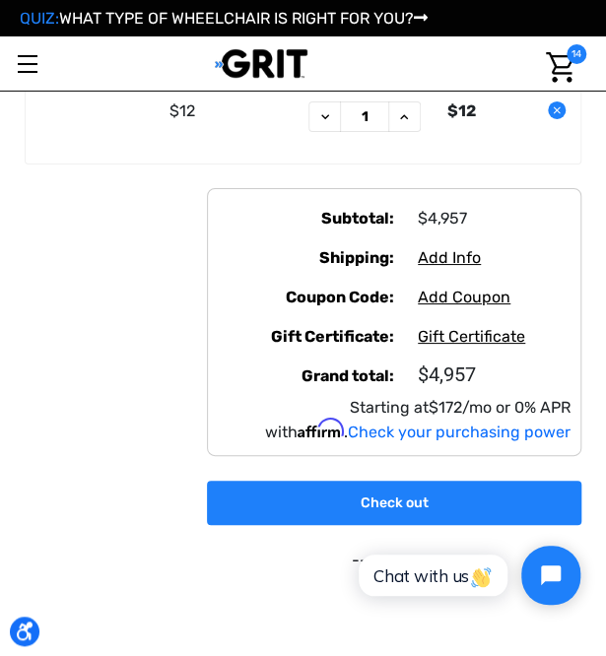
click at [449, 248] on span "Add Info" at bounding box center [449, 257] width 63 height 19
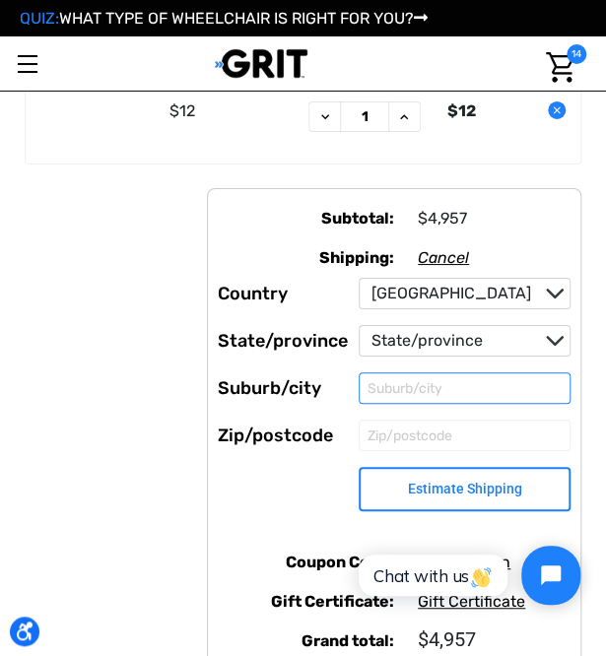
click at [406, 385] on input "Suburb/city" at bounding box center [465, 388] width 212 height 32
type input "Exclelsior"
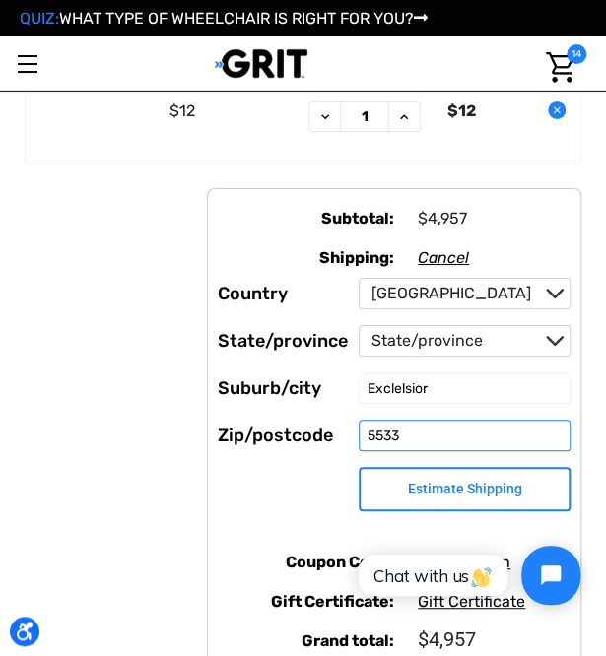
type input "55331"
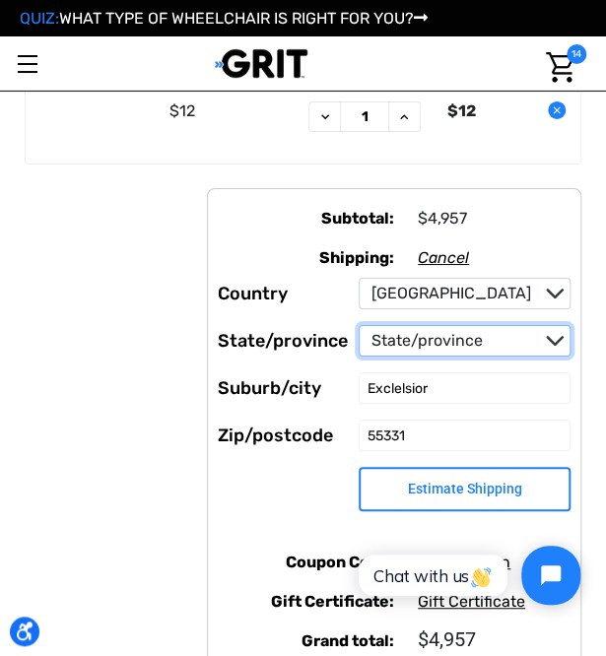
select select "34"
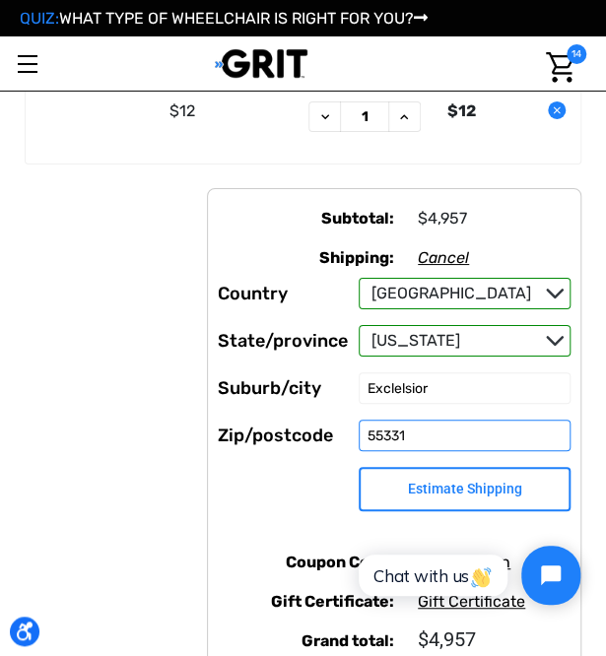
type input "55331"
click at [496, 485] on button "Estimate Shipping" at bounding box center [465, 489] width 212 height 44
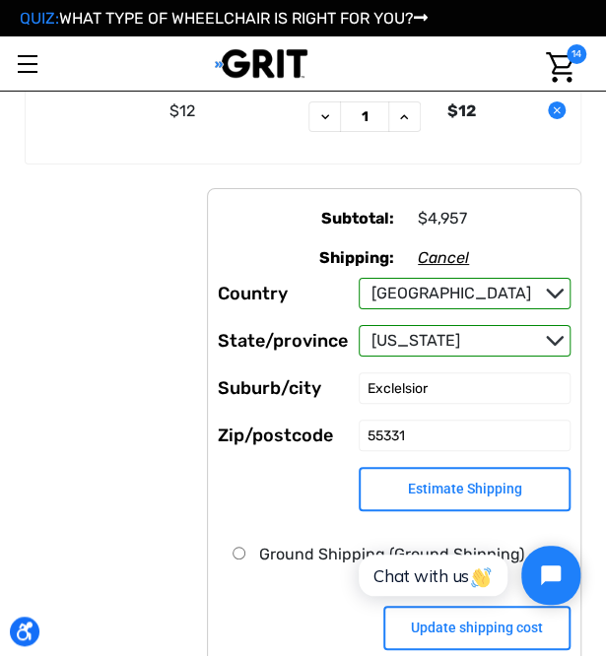
click at [428, 482] on button "Estimate Shipping" at bounding box center [465, 489] width 212 height 44
click at [519, 478] on button "Estimate Shipping" at bounding box center [465, 489] width 212 height 44
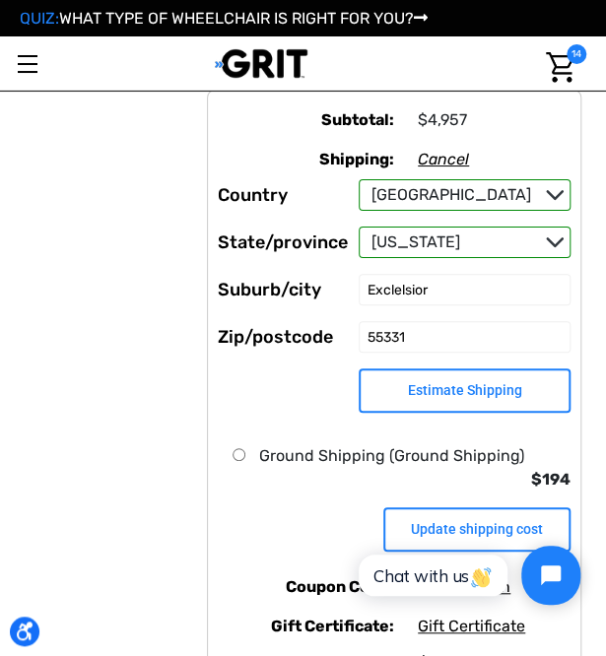
scroll to position [1774, 0]
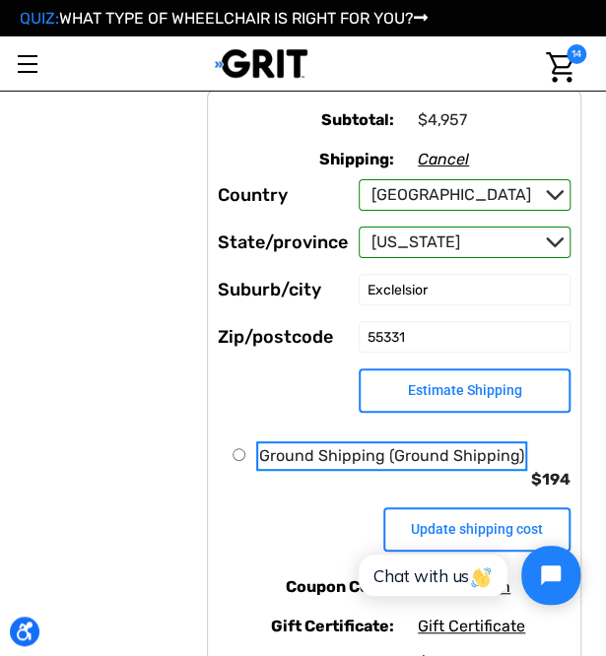
click at [238, 448] on input "Ground Shipping (Ground Shipping)" at bounding box center [239, 454] width 13 height 13
radio input "true"
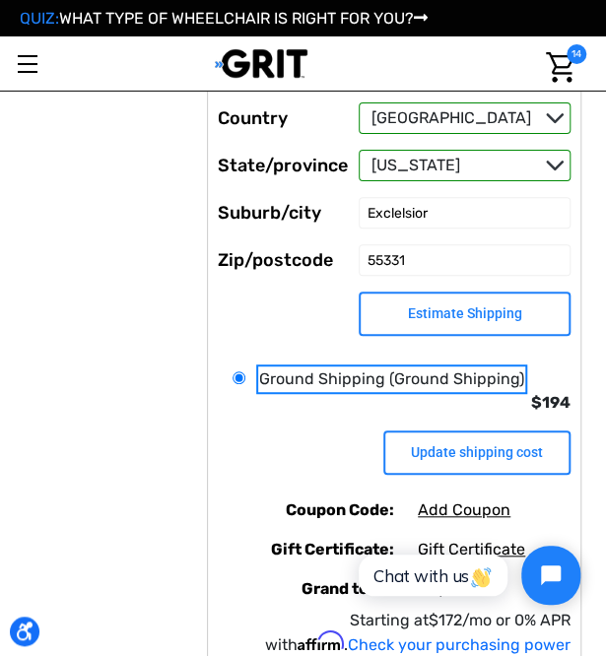
scroll to position [1872, 0]
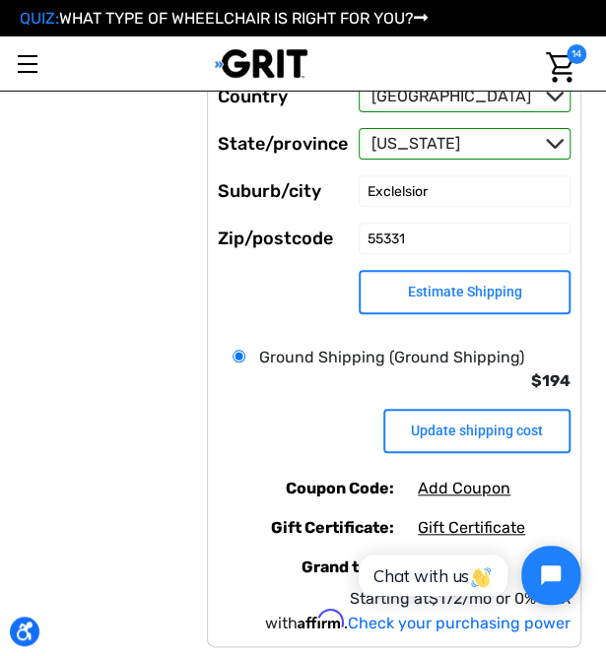
click at [526, 435] on input "Update shipping cost" at bounding box center [476, 431] width 187 height 44
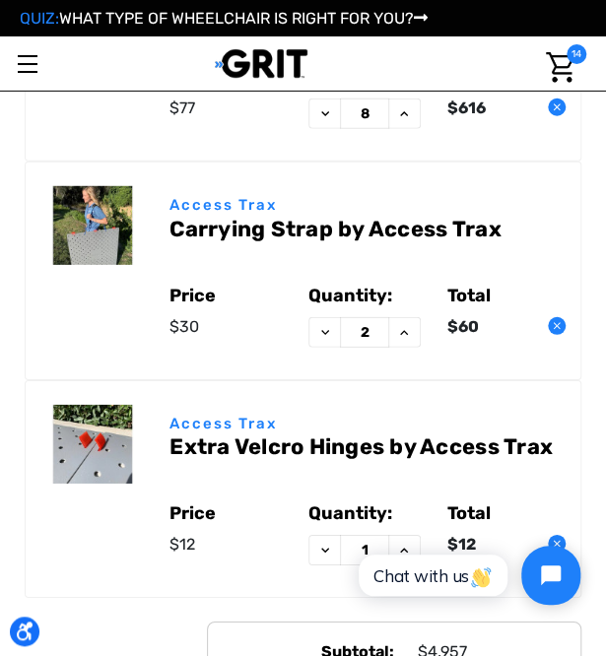
scroll to position [1183, 0]
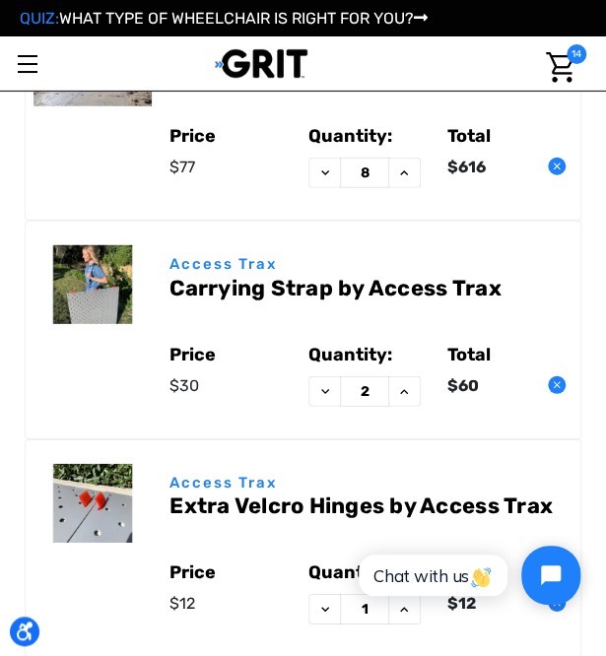
click at [323, 172] on icon at bounding box center [325, 174] width 16 height 16
click at [323, 172] on div "30 Day Risk-Free GRIT Guarantee Rider Support Team dedicated to Customer Servic…" at bounding box center [303, 123] width 580 height 2355
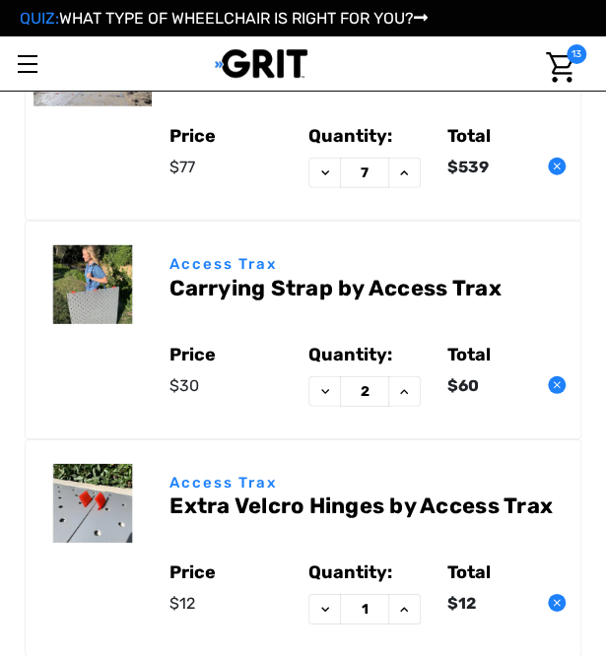
click at [323, 172] on icon at bounding box center [325, 174] width 16 height 16
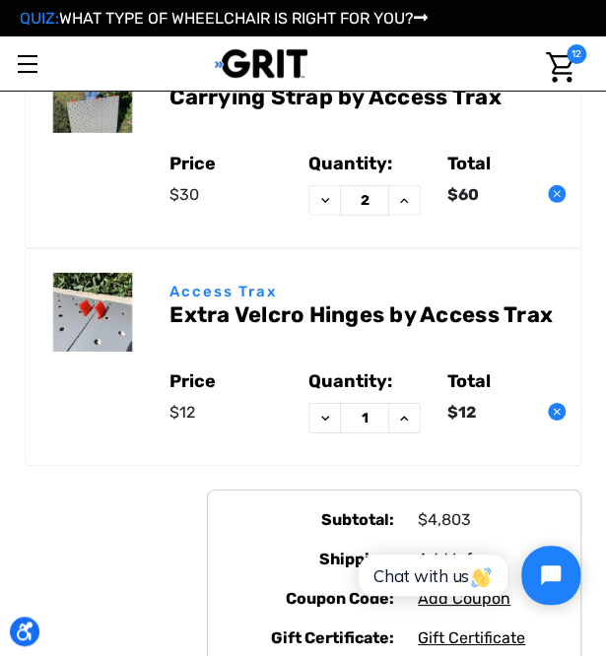
scroll to position [1478, 0]
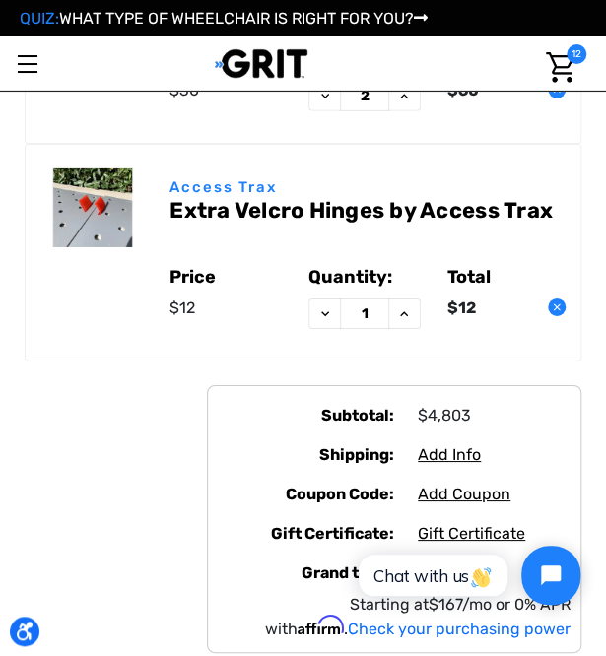
click at [453, 448] on span "Add Info" at bounding box center [449, 454] width 63 height 19
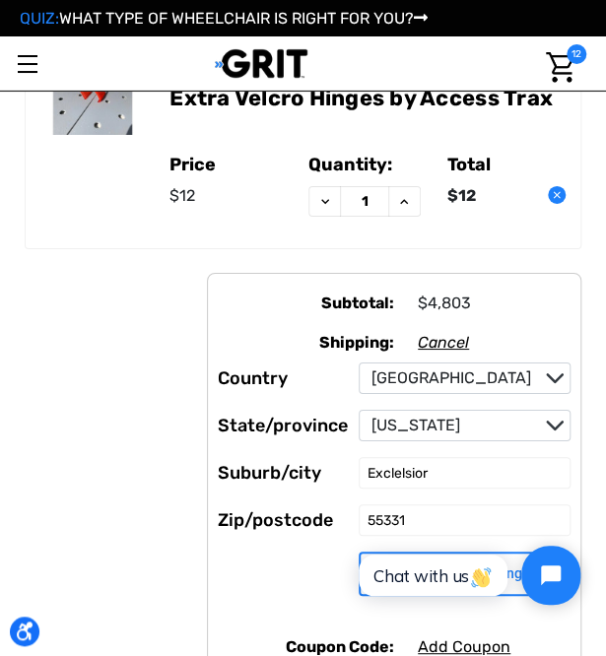
scroll to position [1675, 0]
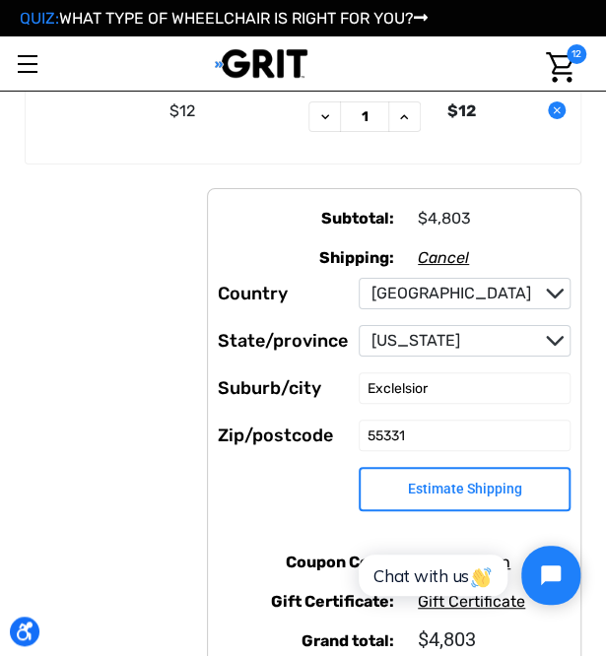
click at [448, 476] on button "Estimate Shipping" at bounding box center [465, 489] width 212 height 44
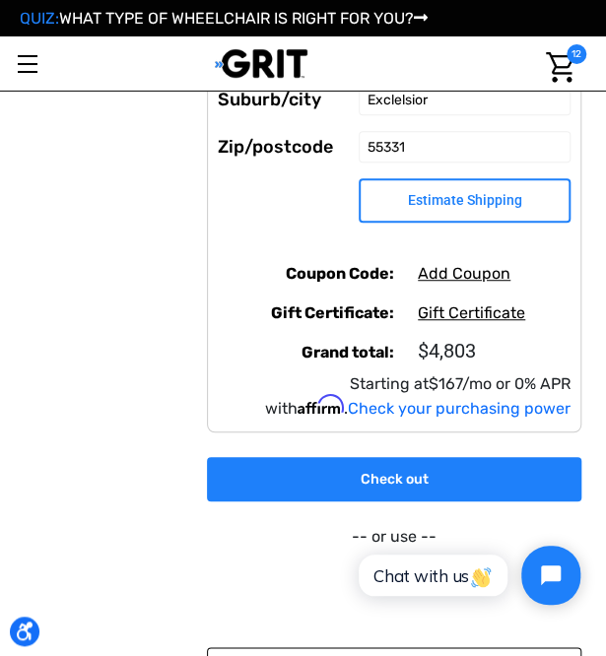
scroll to position [1971, 0]
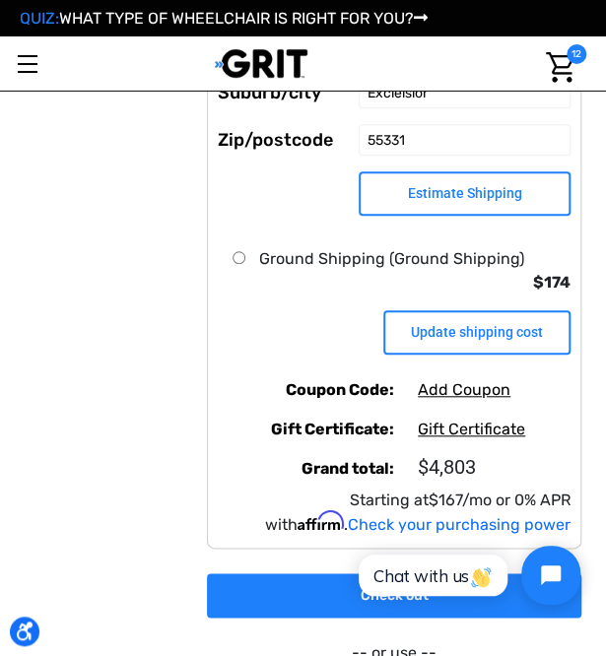
click at [500, 319] on input "Update shipping cost" at bounding box center [476, 332] width 187 height 44
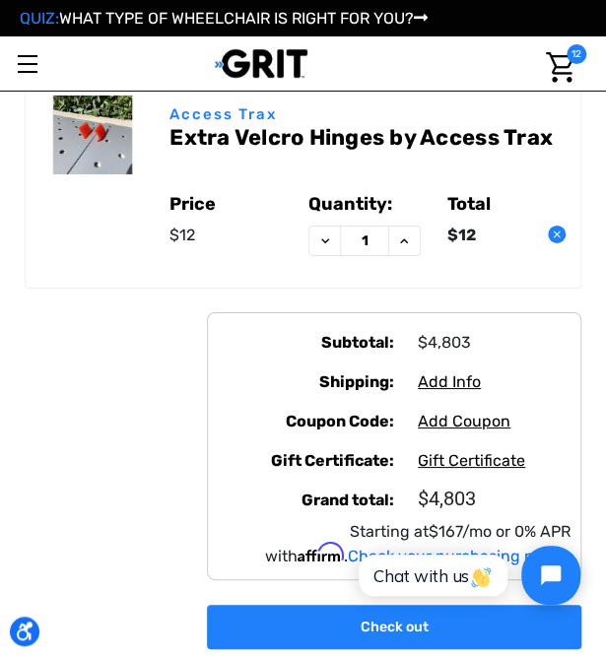
scroll to position [1577, 0]
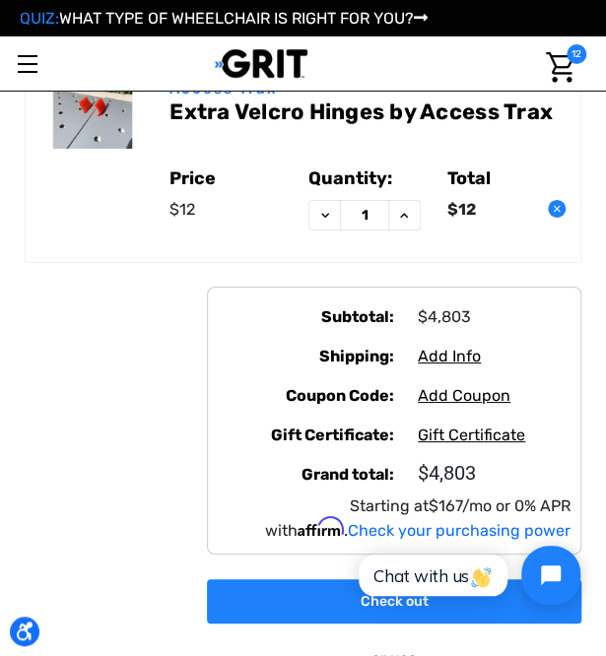
click at [449, 347] on span "Add Info" at bounding box center [449, 356] width 63 height 19
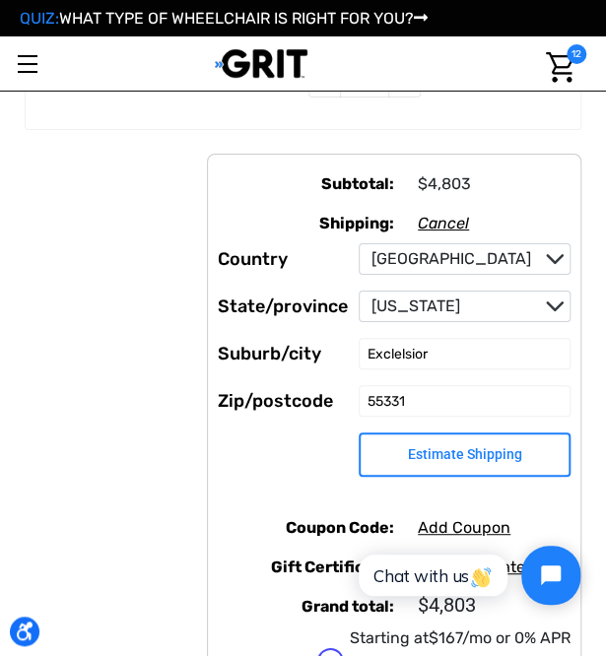
scroll to position [1774, 0]
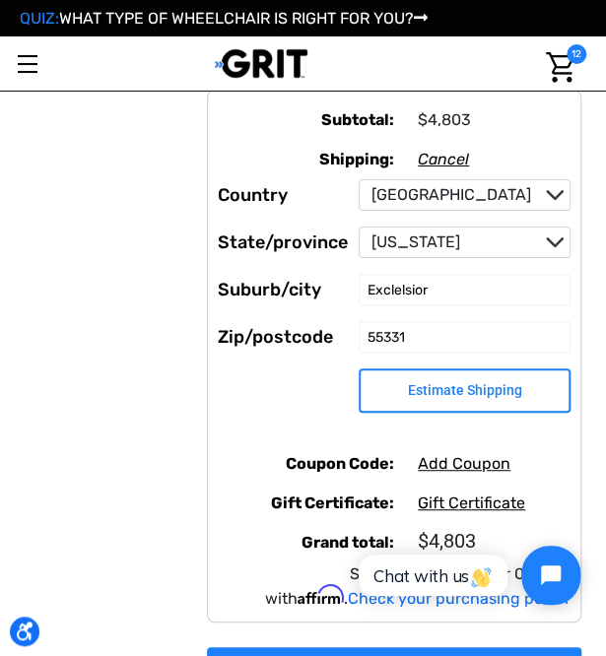
click at [432, 386] on button "Estimate Shipping" at bounding box center [465, 391] width 212 height 44
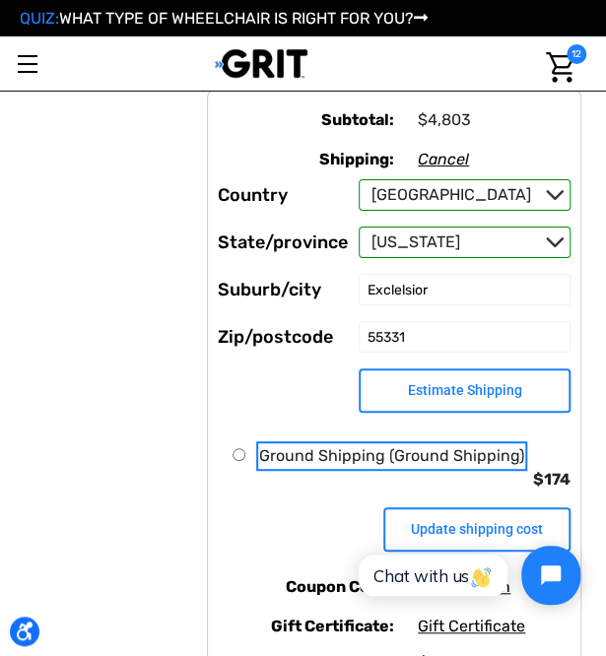
click at [238, 449] on input "Ground Shipping (Ground Shipping)" at bounding box center [239, 454] width 13 height 13
radio input "true"
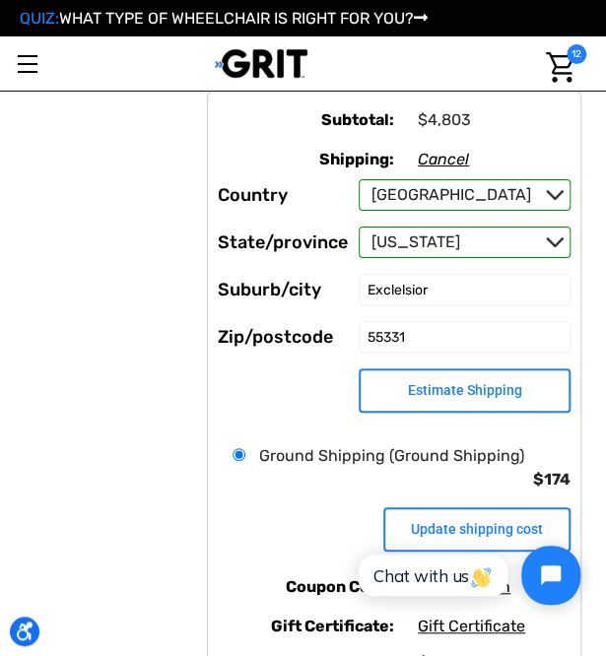
click at [483, 519] on input "Update shipping cost" at bounding box center [476, 529] width 187 height 44
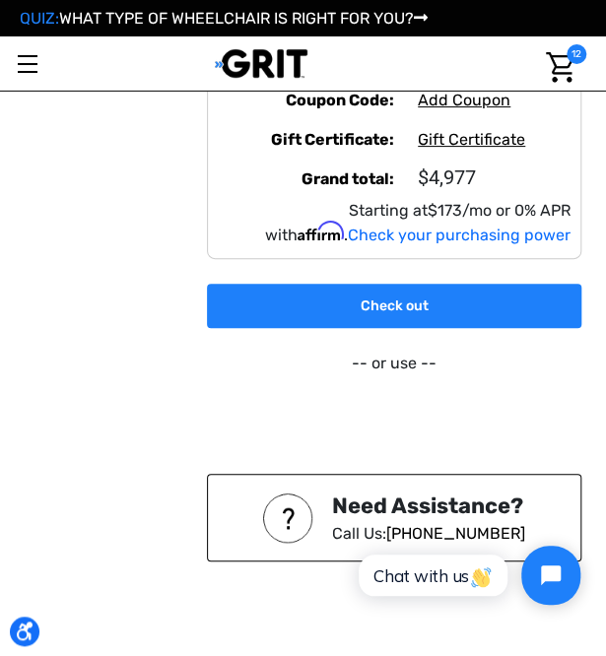
scroll to position [1774, 0]
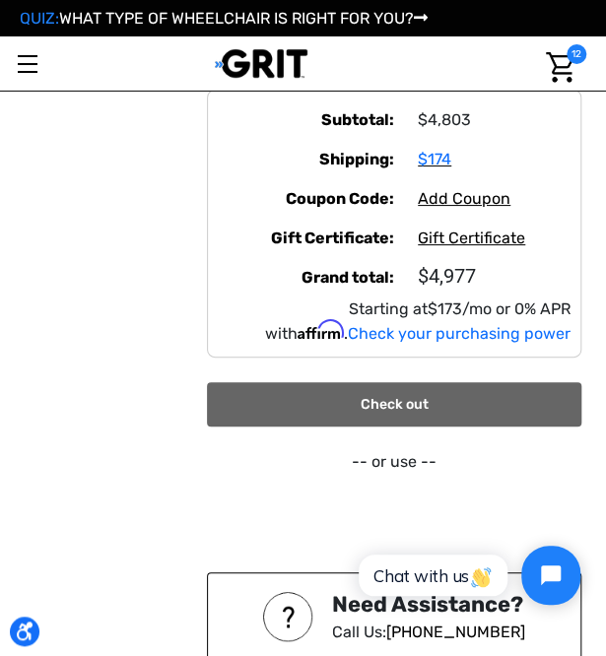
click at [457, 392] on link "Check out" at bounding box center [394, 404] width 374 height 44
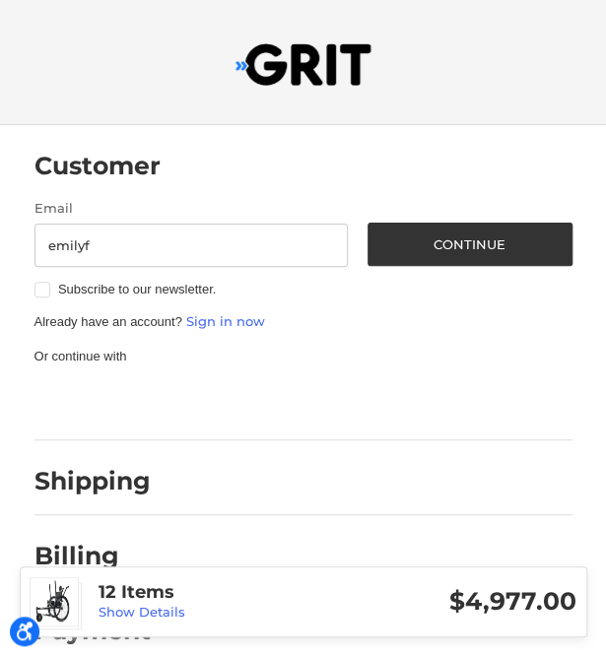
type input "[EMAIL_ADDRESS][DOMAIN_NAME]"
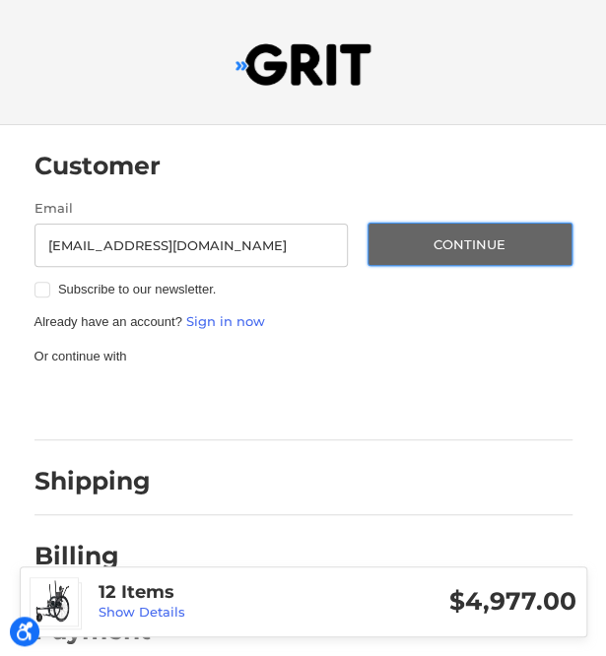
click at [495, 247] on button "Continue" at bounding box center [470, 244] width 205 height 43
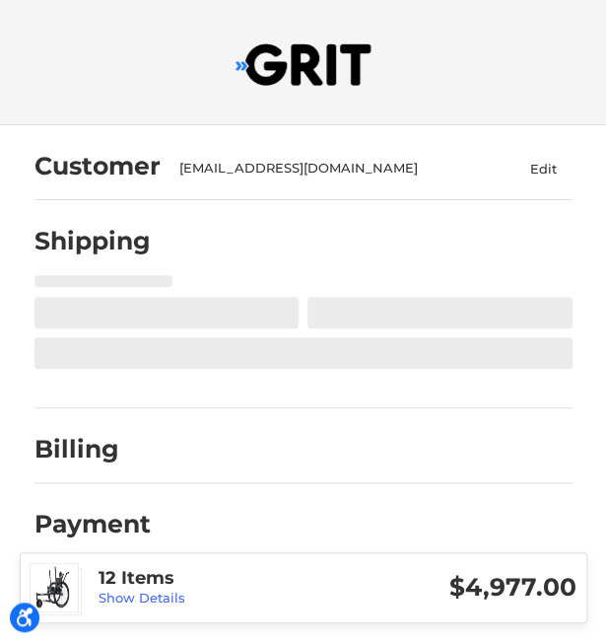
select select "US"
select select "MN"
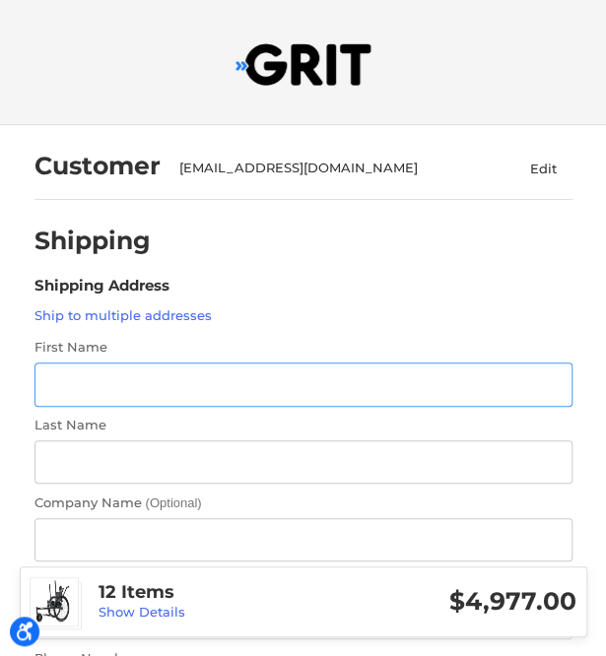
click at [110, 381] on input "First Name" at bounding box center [303, 385] width 538 height 44
type input "[PERSON_NAME]"
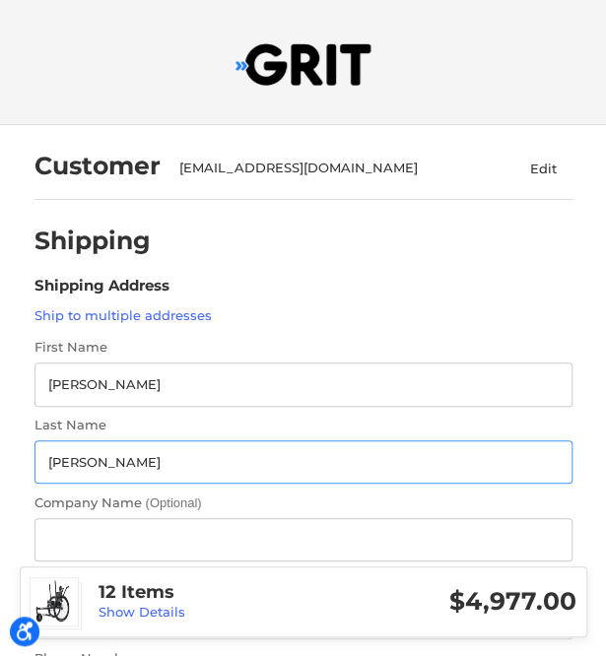
type input "[PERSON_NAME]"
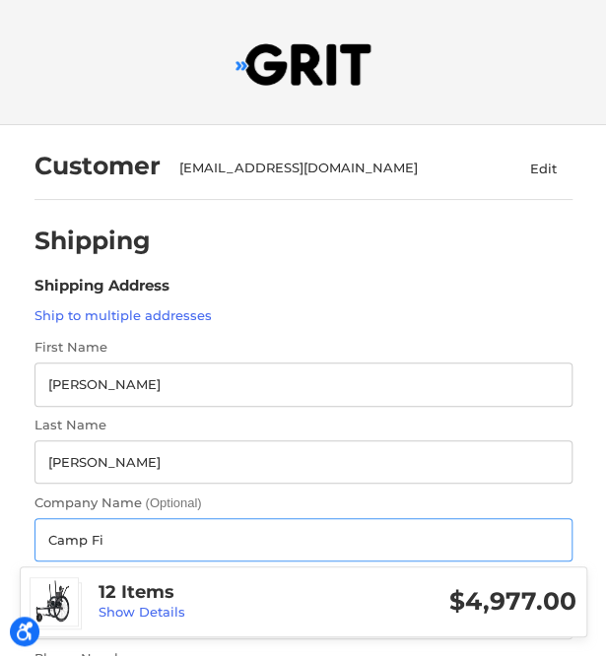
type input "Camp Fire [US_STATE]"
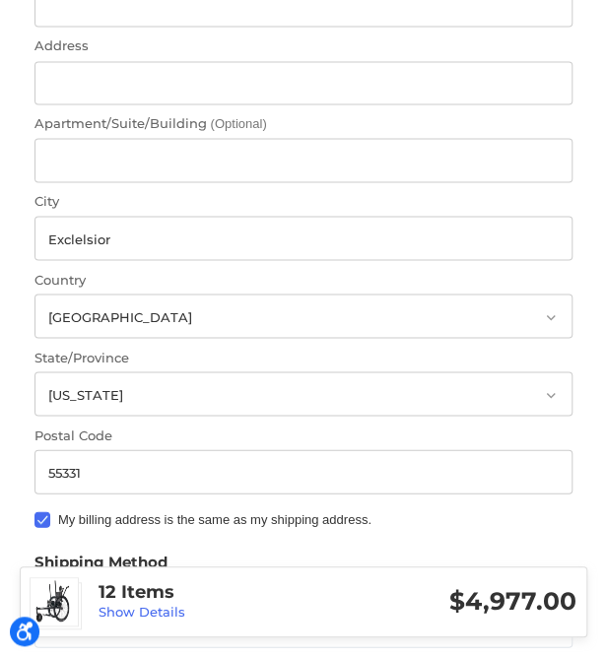
scroll to position [690, 0]
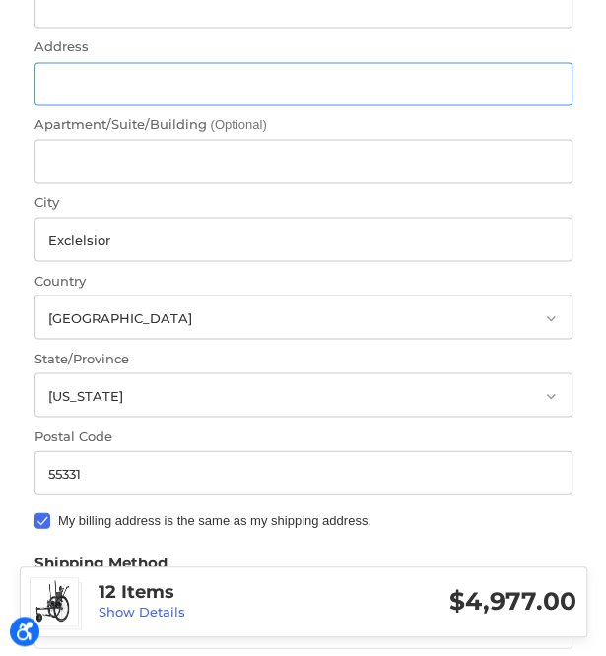
click at [112, 86] on input "Address" at bounding box center [303, 84] width 538 height 44
type input "[STREET_ADDRESS]"
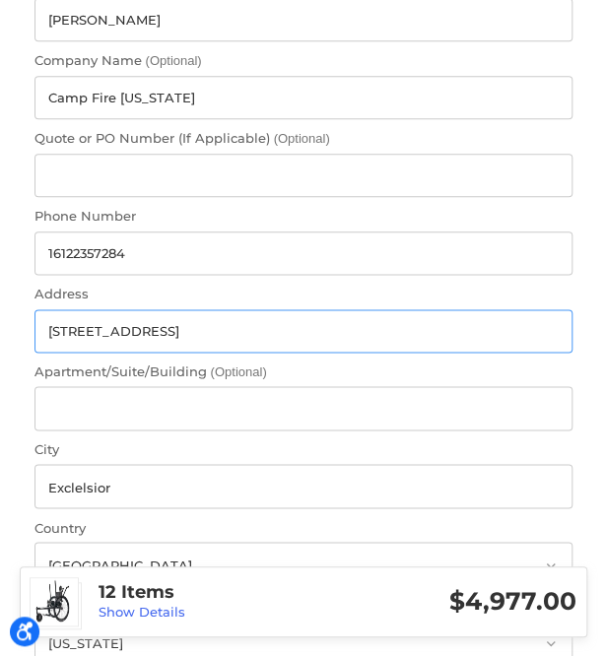
scroll to position [441, 0]
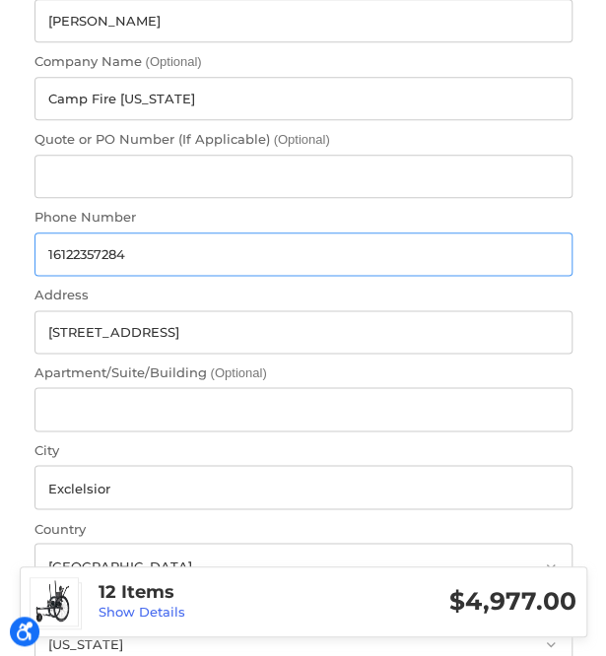
drag, startPoint x: 148, startPoint y: 253, endPoint x: 51, endPoint y: 263, distance: 97.1
click at [51, 263] on input "16122357284" at bounding box center [303, 255] width 538 height 44
click at [132, 263] on input "16122357284" at bounding box center [303, 255] width 538 height 44
drag, startPoint x: 124, startPoint y: 250, endPoint x: -23, endPoint y: 235, distance: 147.7
click at [0, 235] on html "Accessibility Screen-Reader Guide, Feedback, and Issue Reporting | New window C…" at bounding box center [303, 442] width 606 height 1767
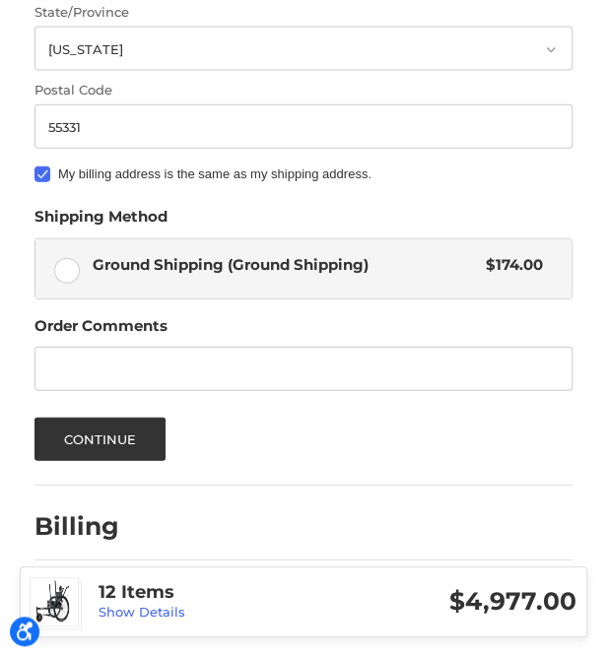
scroll to position [1035, 0]
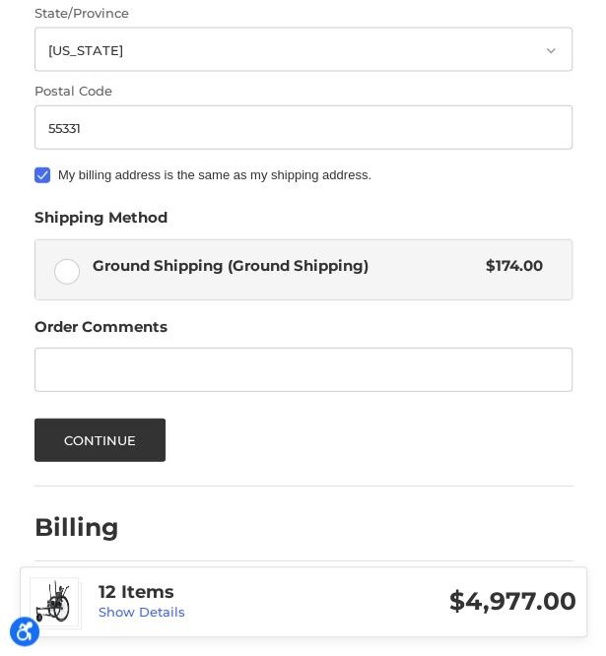
type input "[PHONE_NUMBER]"
